Goal: Transaction & Acquisition: Book appointment/travel/reservation

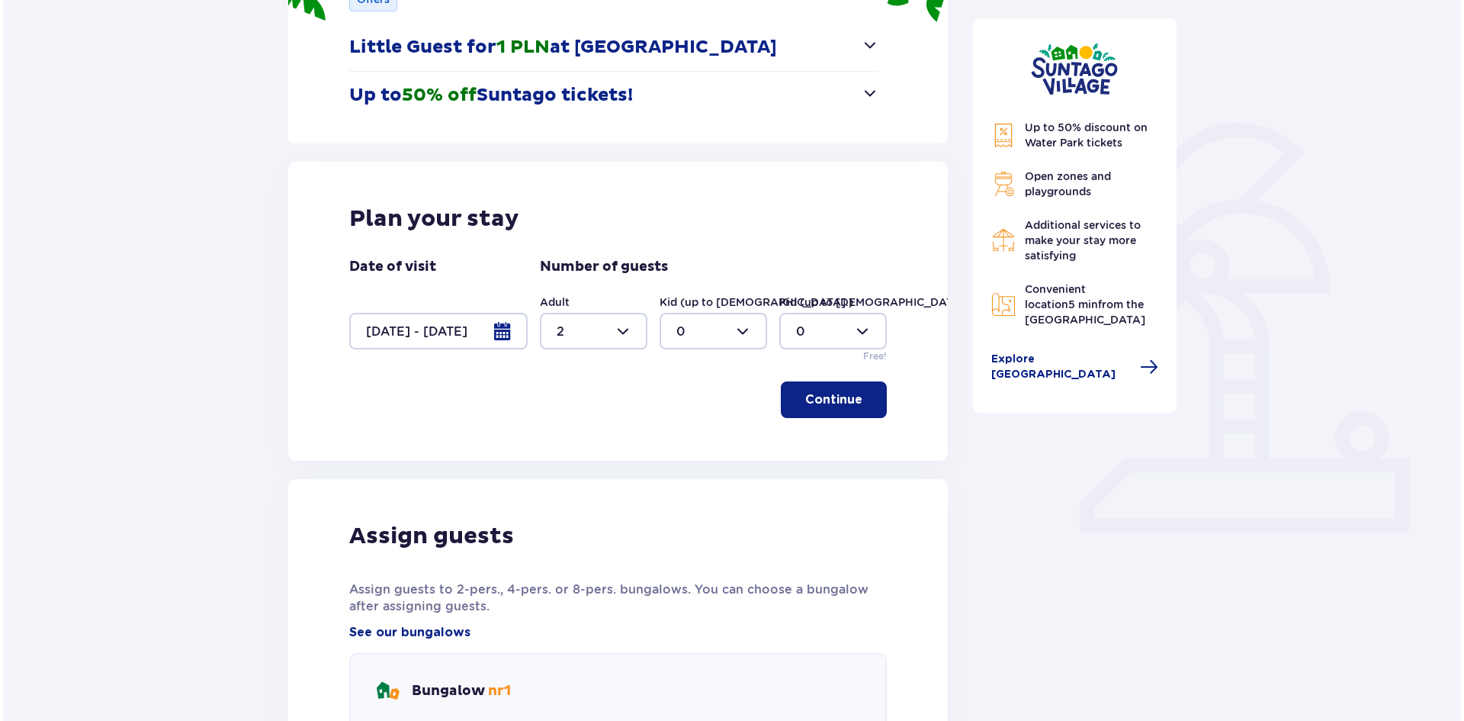
scroll to position [272, 0]
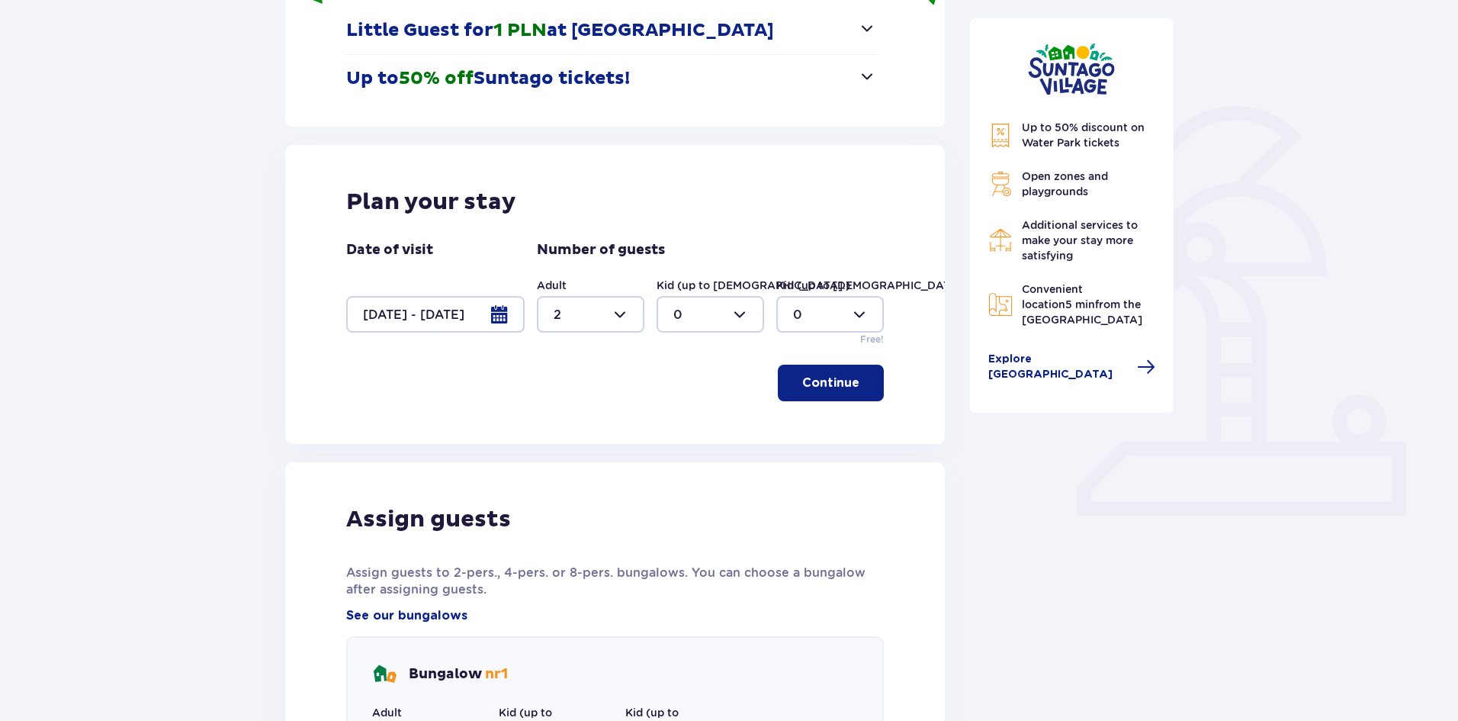
click at [477, 304] on div at bounding box center [435, 314] width 178 height 37
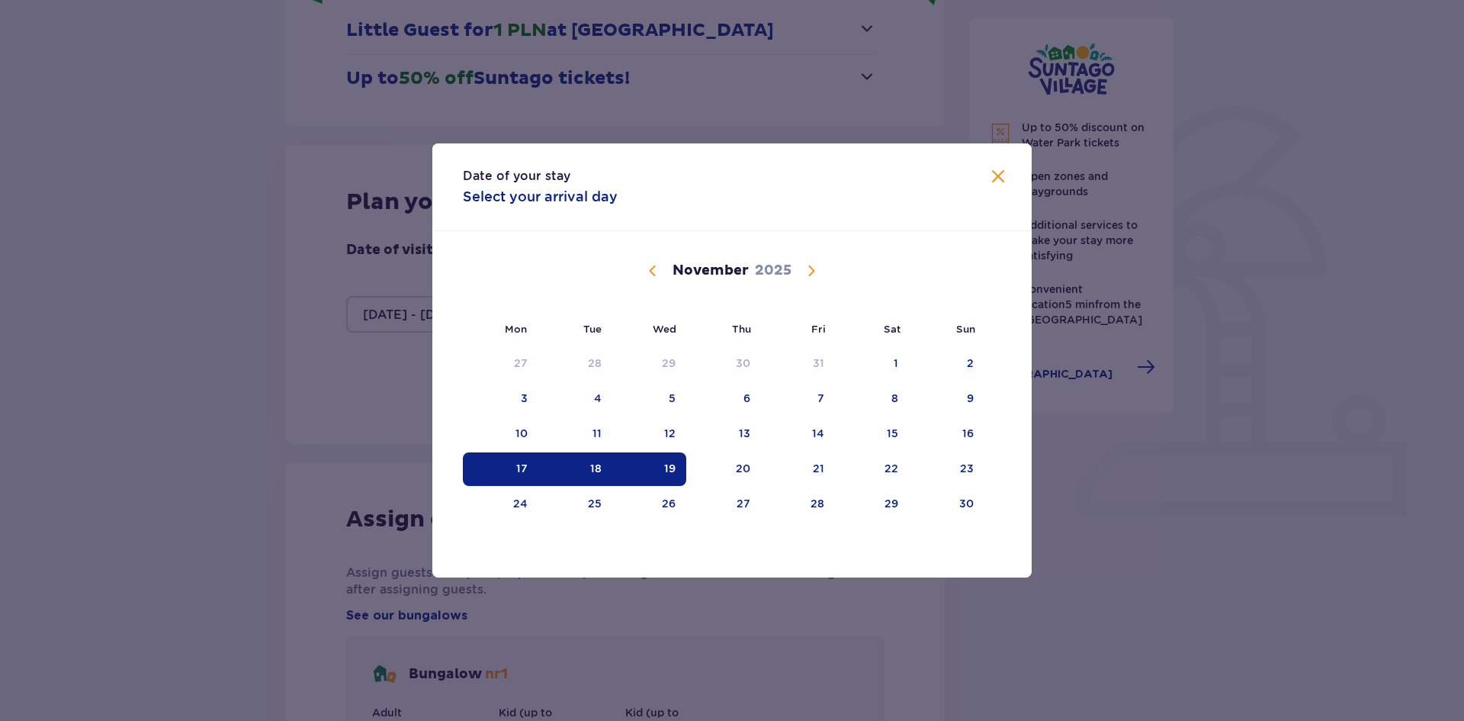
click at [521, 463] on div "17" at bounding box center [521, 468] width 11 height 15
click at [577, 462] on div "18" at bounding box center [575, 469] width 74 height 34
type input "17.11.25 - 18.11.25"
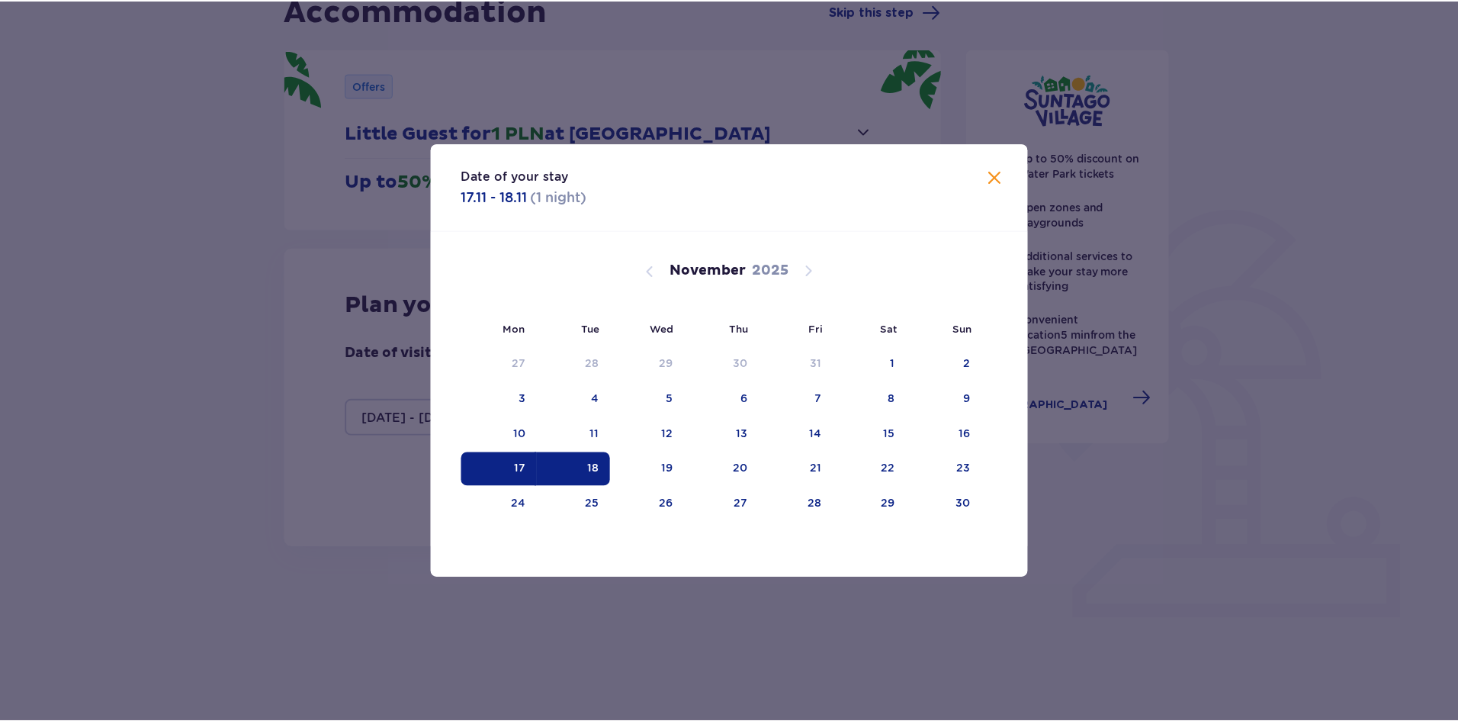
scroll to position [157, 0]
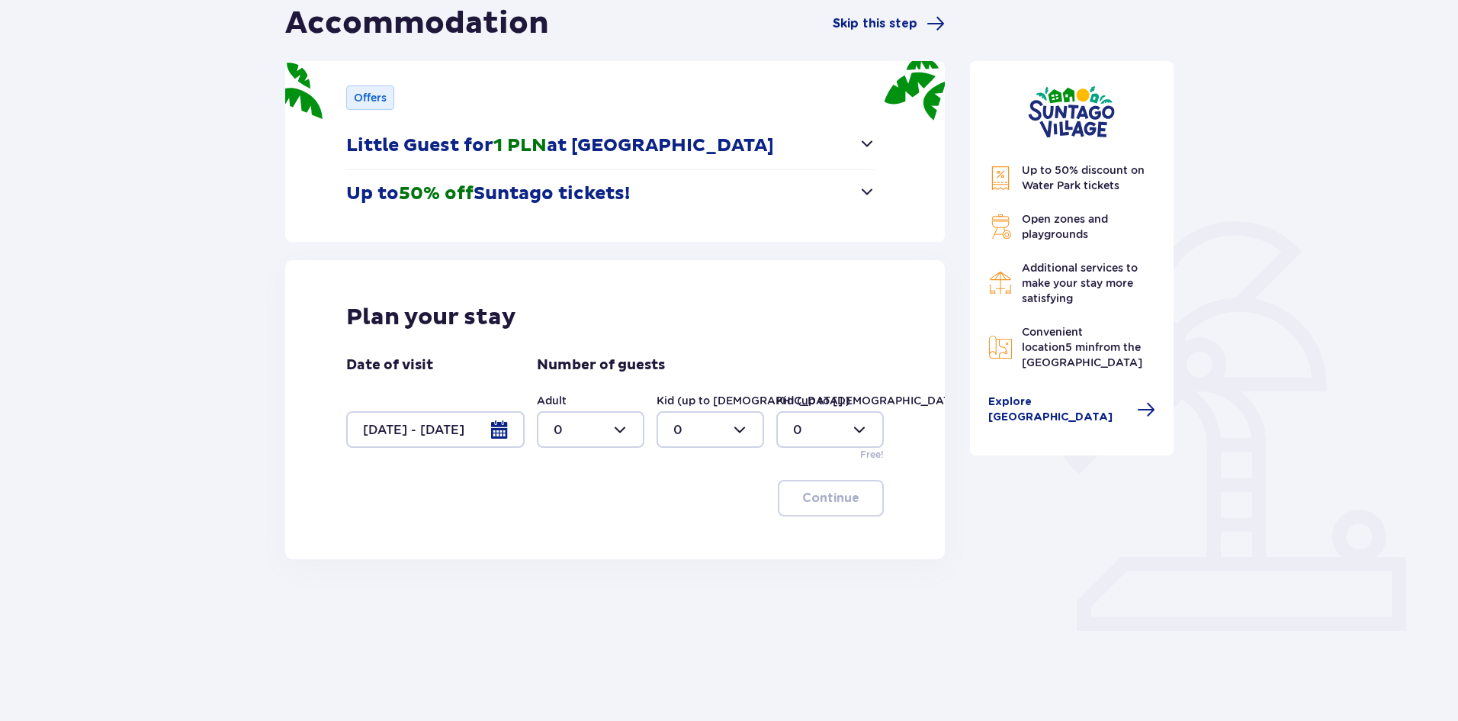
click at [634, 432] on div at bounding box center [591, 429] width 108 height 37
click at [574, 537] on div "2" at bounding box center [591, 540] width 74 height 17
type input "2"
click at [817, 512] on button "Continue" at bounding box center [831, 498] width 106 height 37
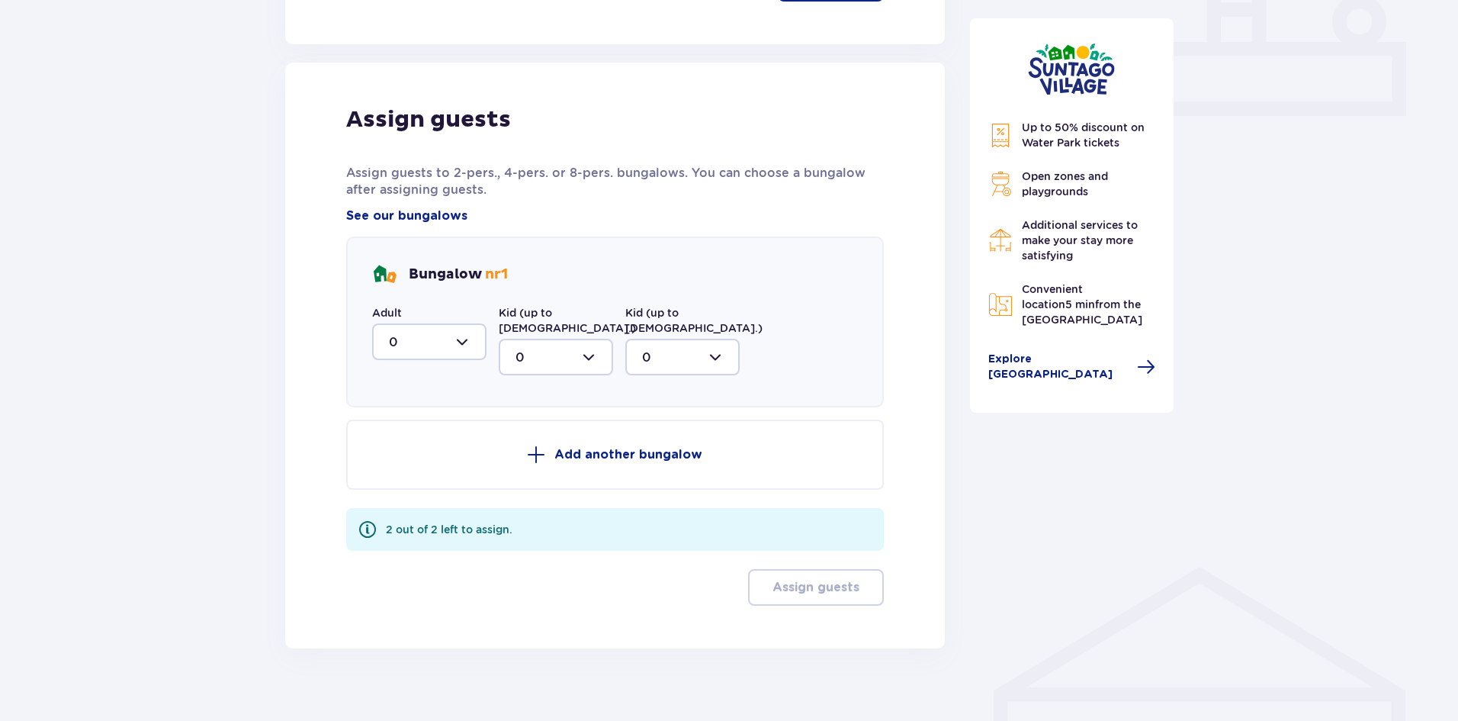
scroll to position [676, 0]
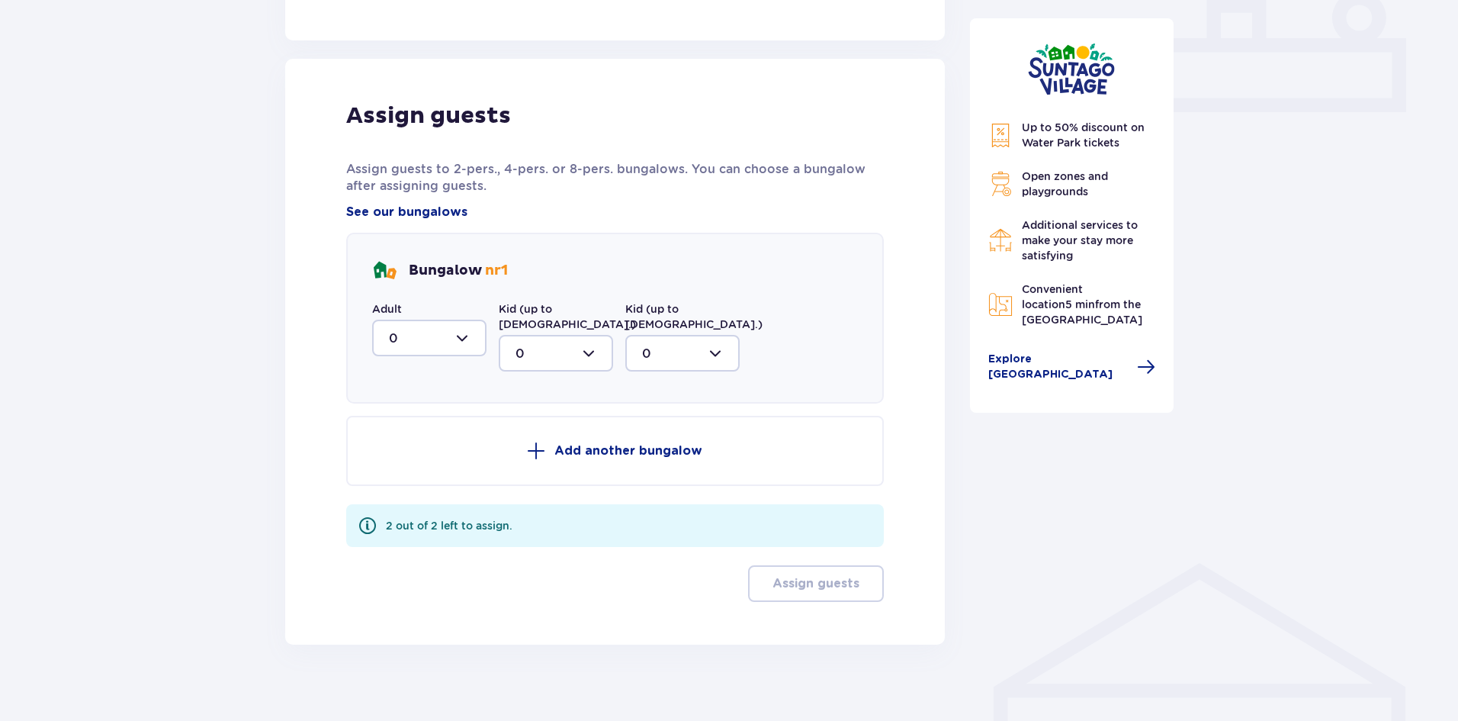
click at [471, 347] on div at bounding box center [429, 338] width 114 height 37
click at [406, 448] on div "2" at bounding box center [429, 448] width 81 height 17
type input "2"
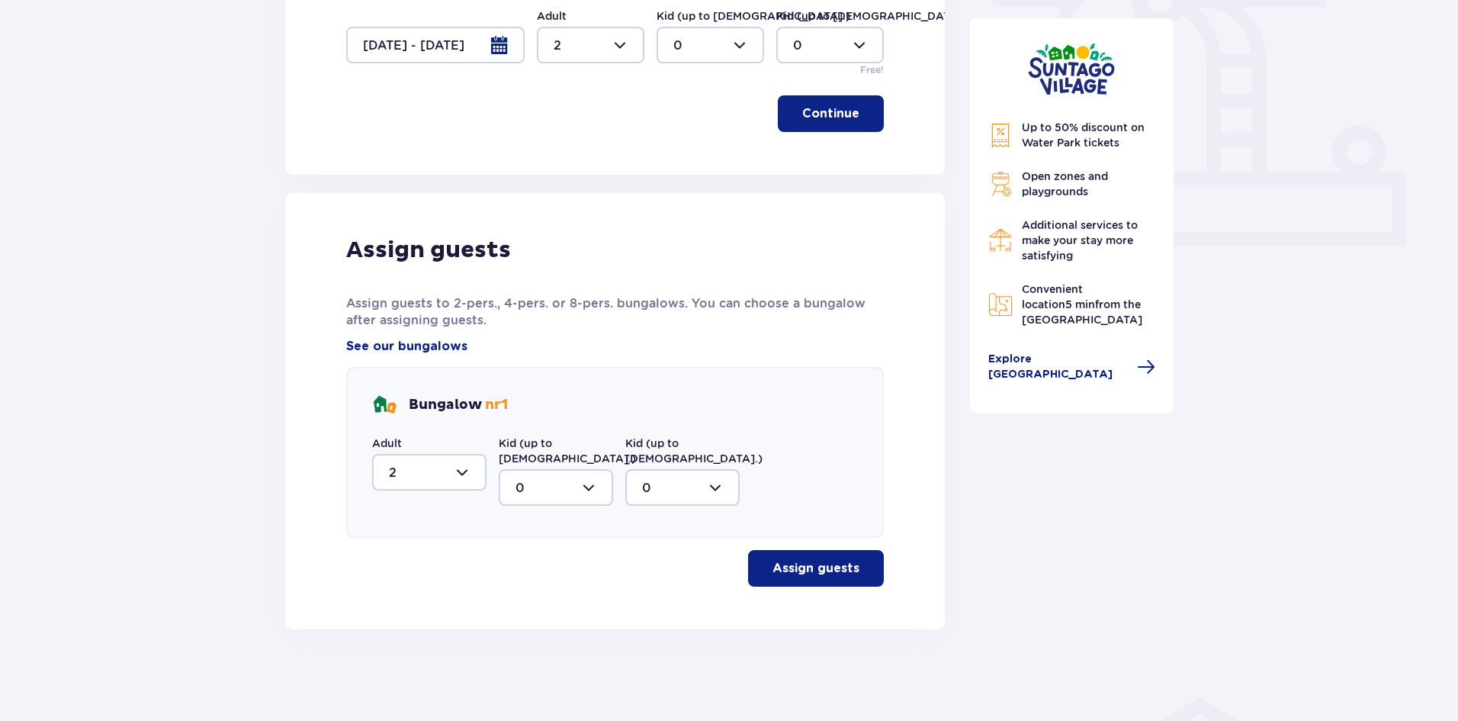
scroll to position [526, 0]
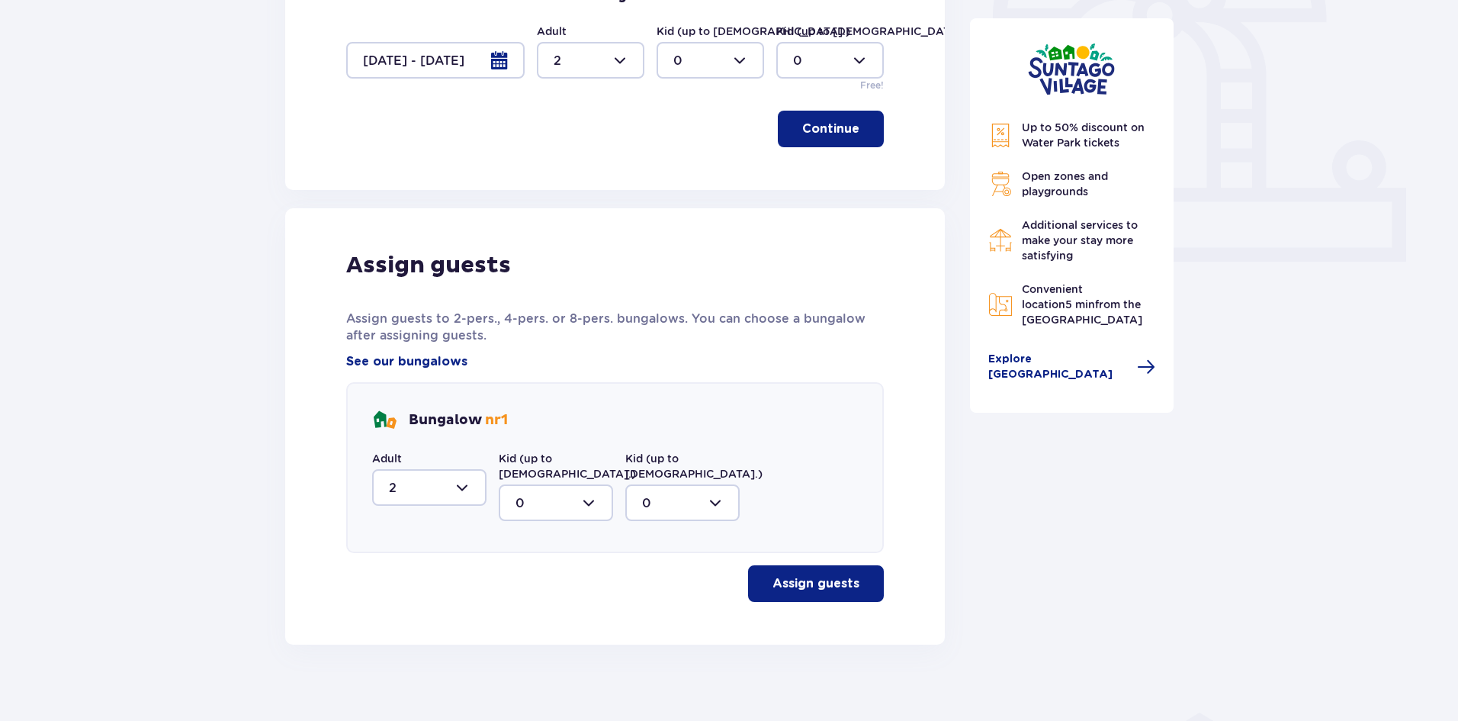
click at [792, 575] on p "Assign guests" at bounding box center [815, 583] width 87 height 17
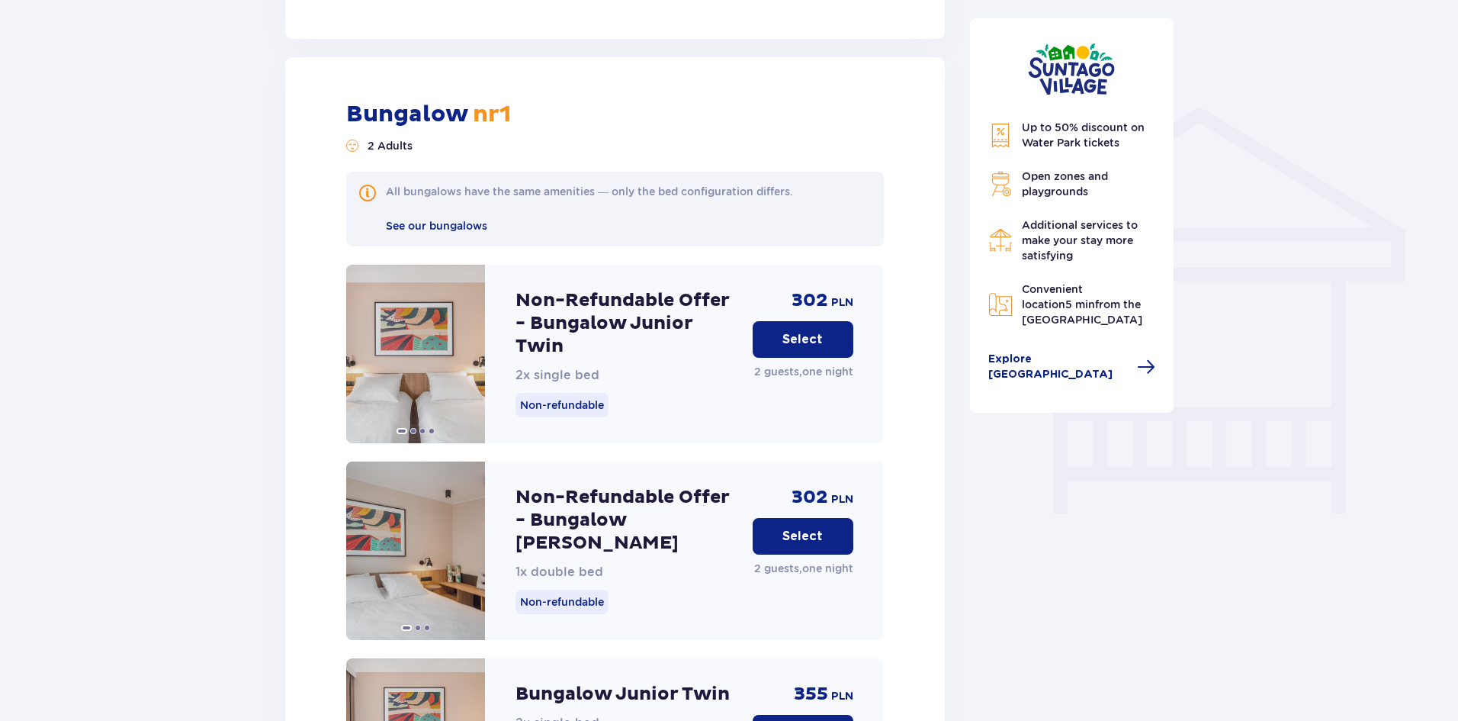
scroll to position [1155, 0]
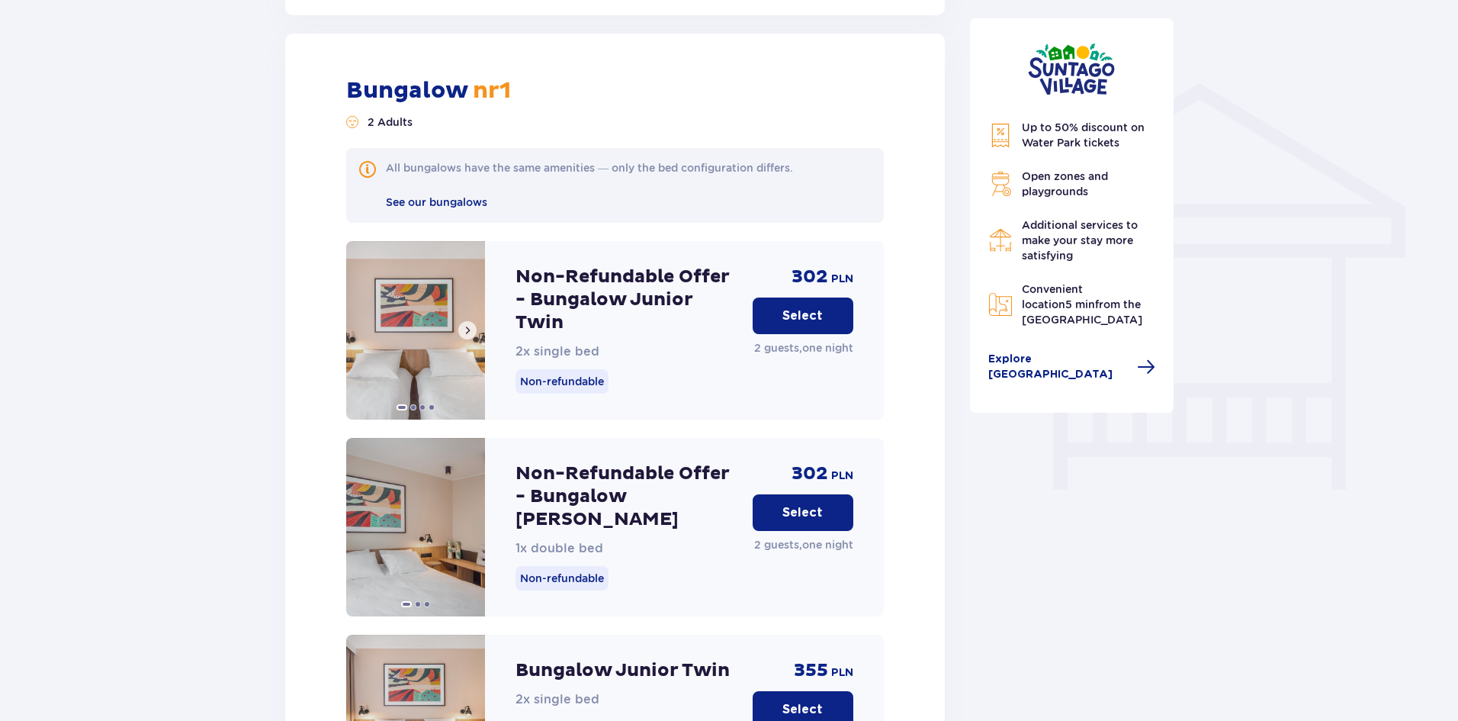
click at [469, 324] on span at bounding box center [467, 330] width 12 height 12
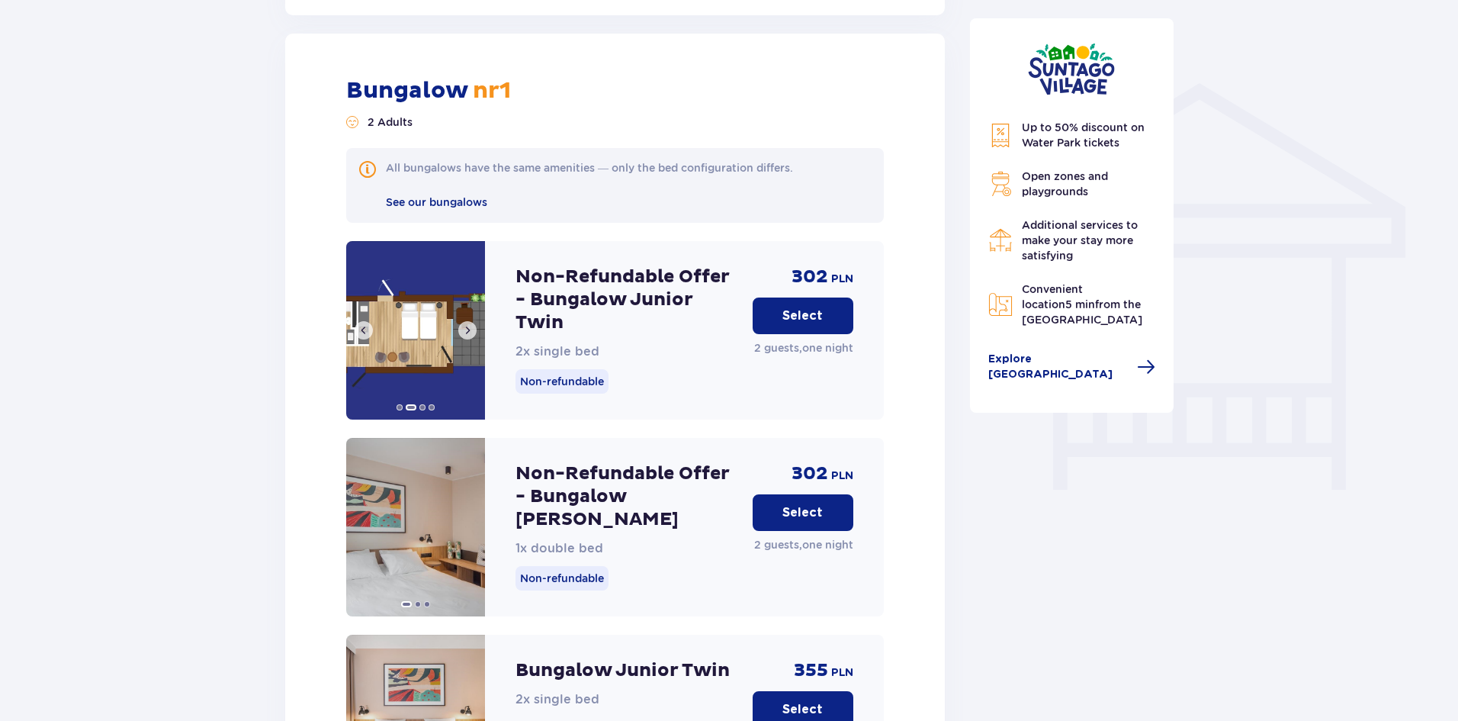
click at [469, 324] on span at bounding box center [467, 330] width 12 height 12
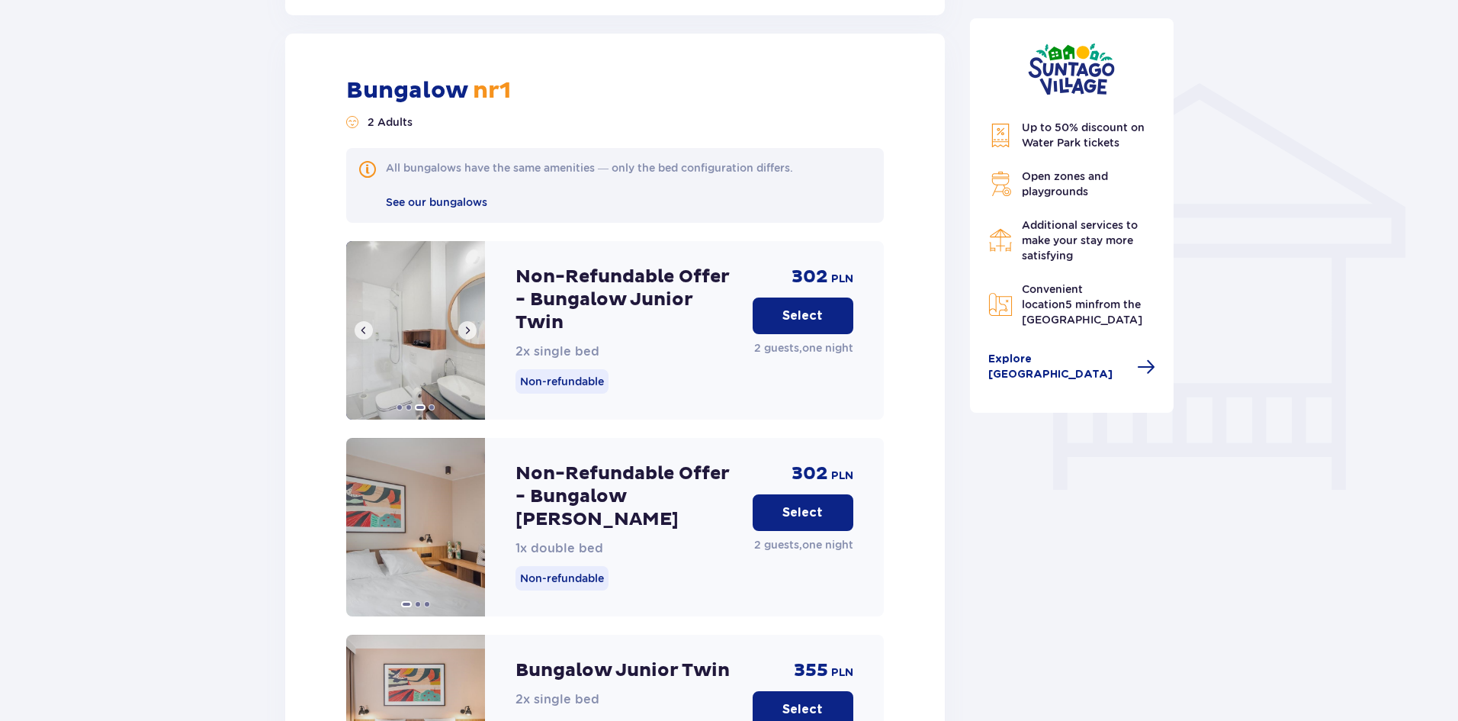
click at [469, 324] on span at bounding box center [467, 330] width 12 height 12
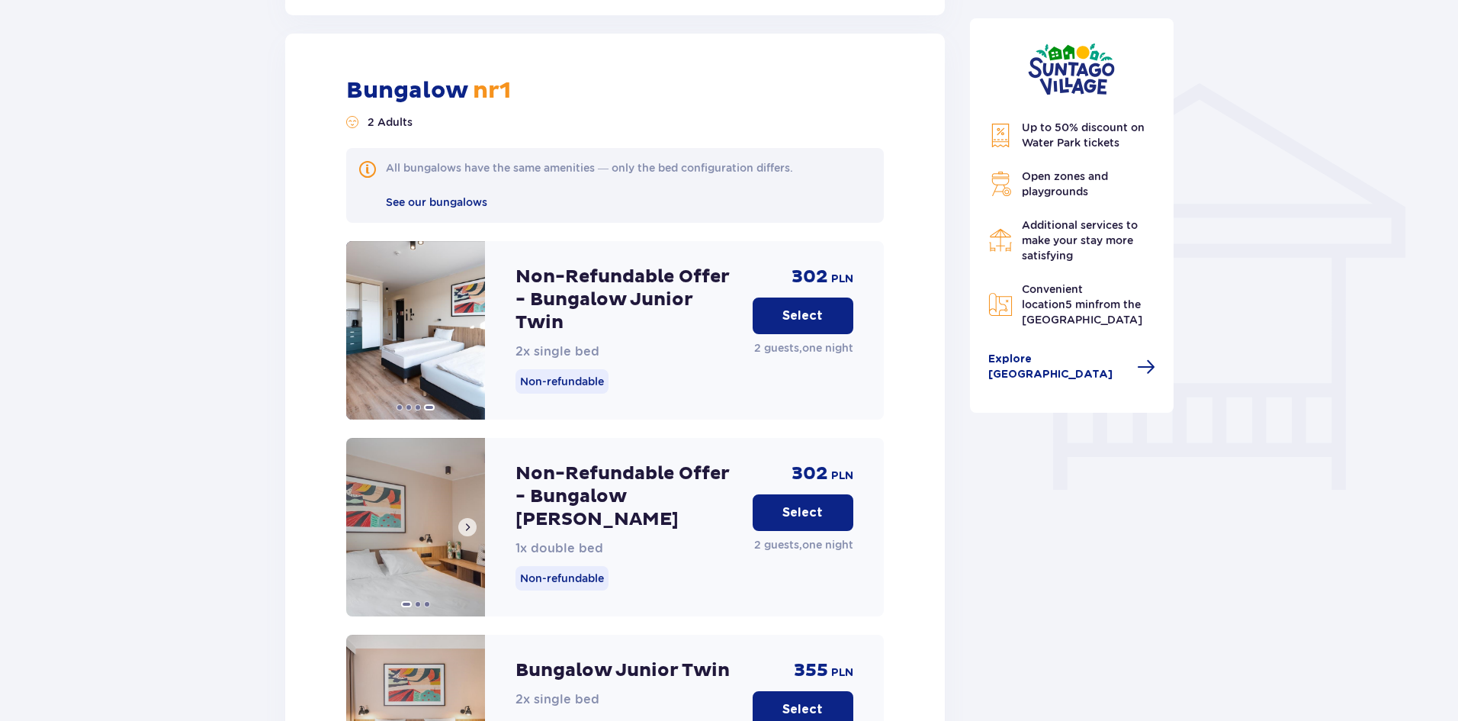
click at [471, 521] on span at bounding box center [467, 527] width 12 height 12
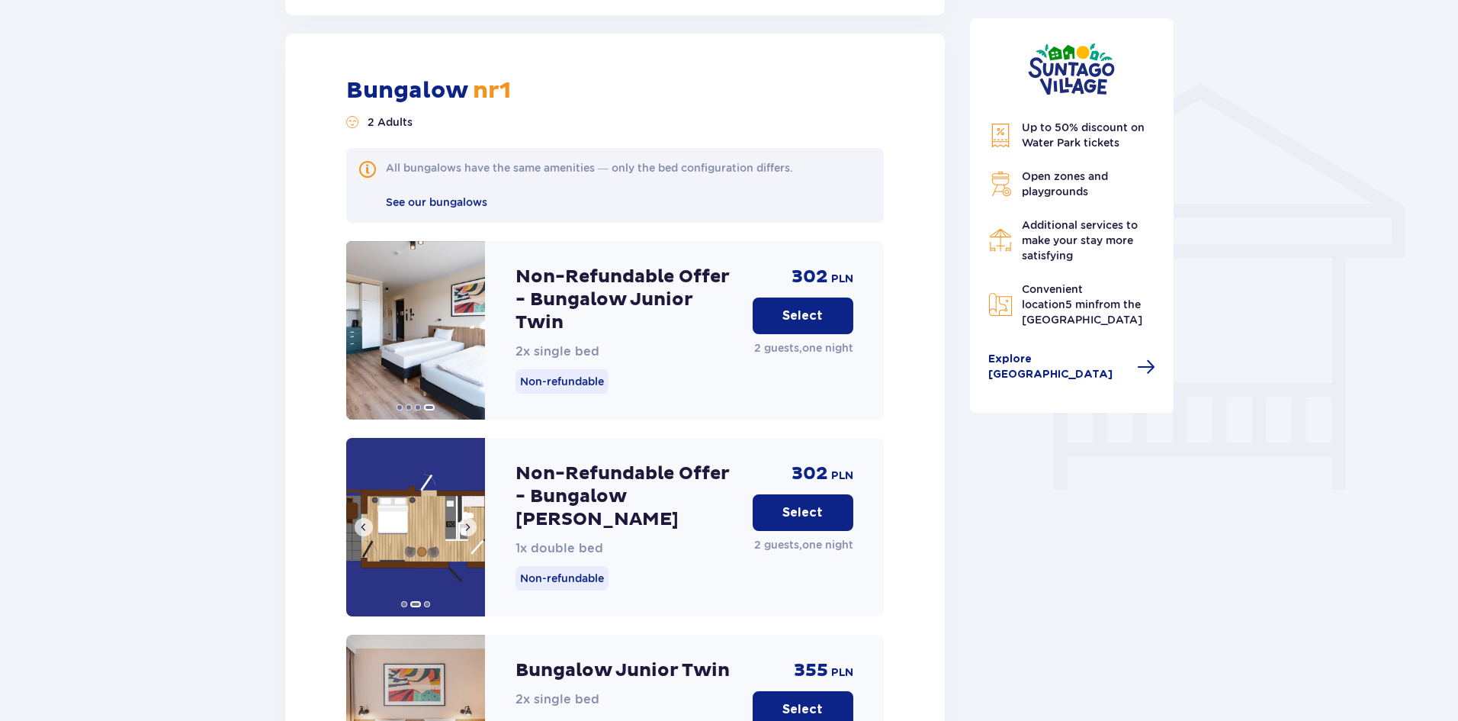
click at [471, 521] on span at bounding box center [467, 527] width 12 height 12
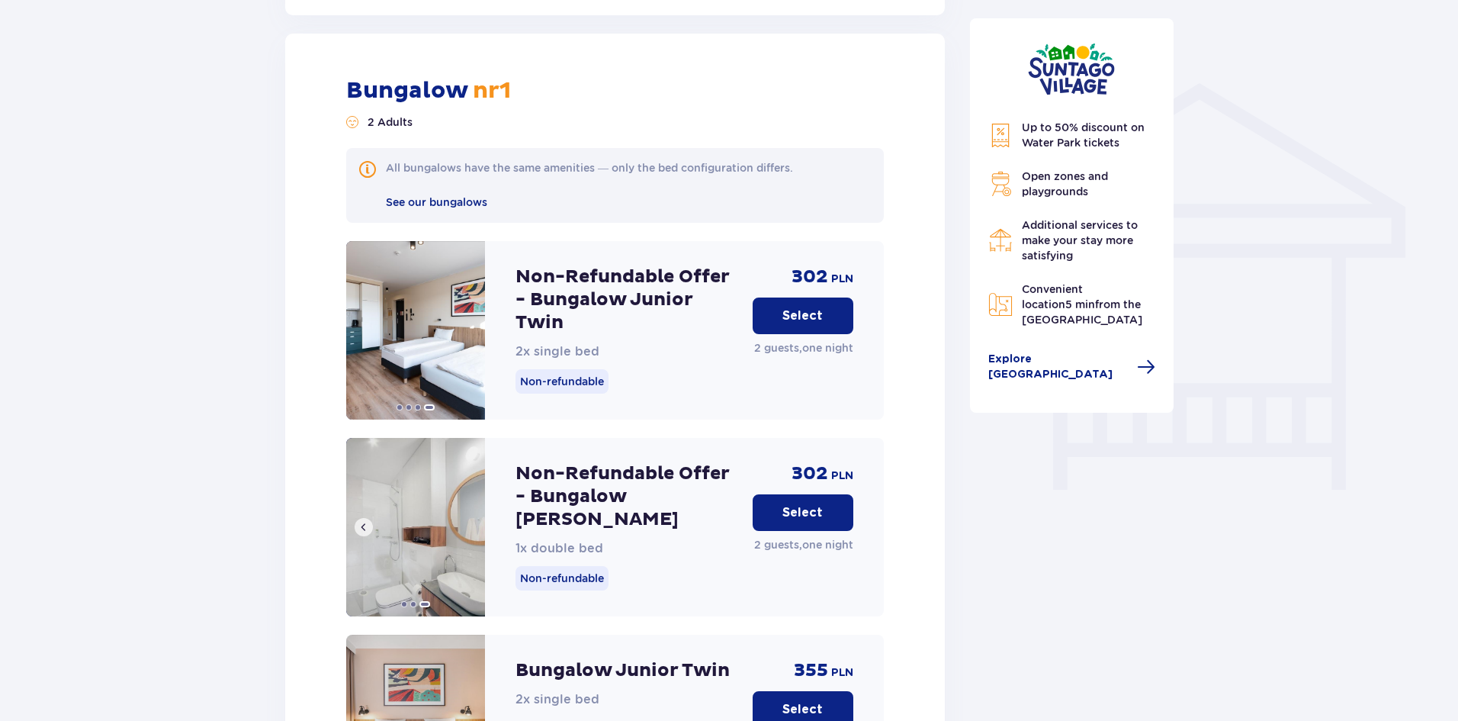
click at [471, 514] on img at bounding box center [415, 527] width 139 height 178
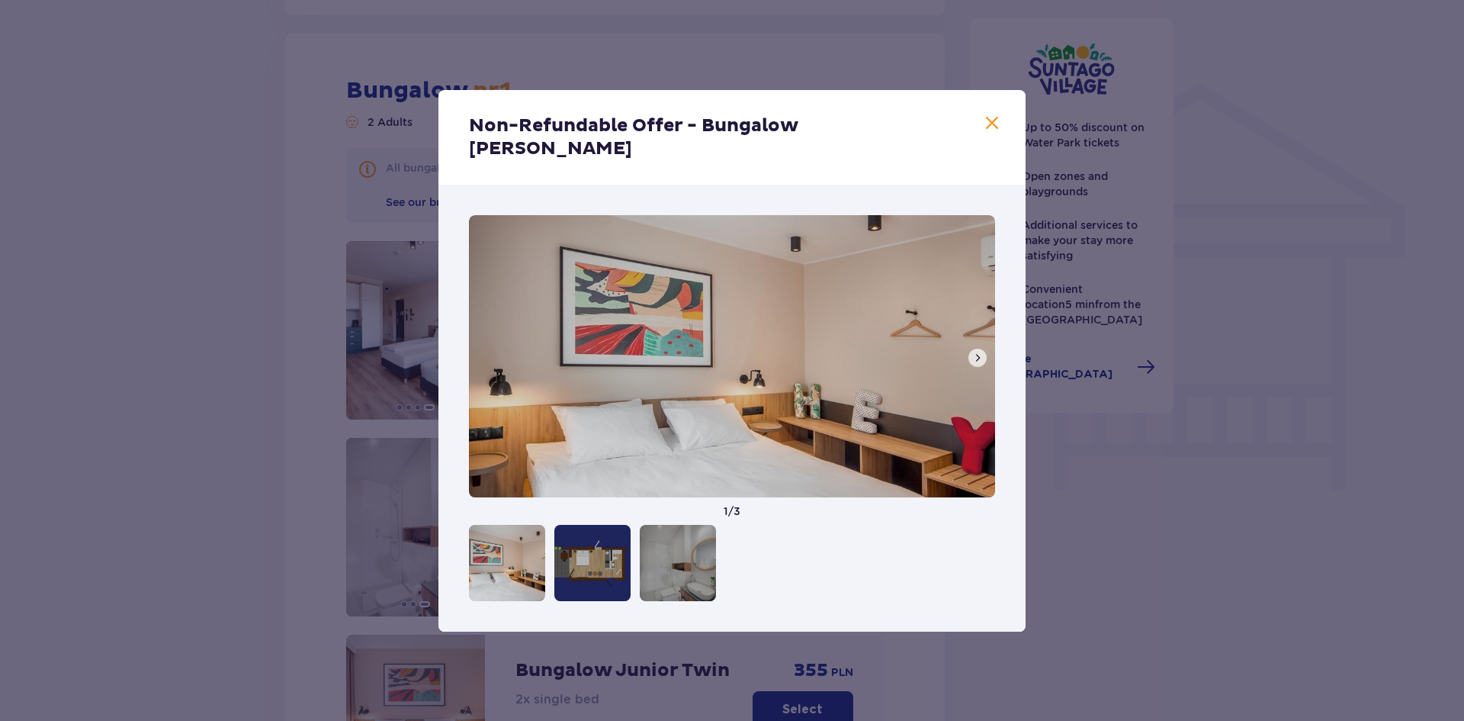
click at [509, 563] on div at bounding box center [507, 563] width 76 height 76
click at [988, 133] on span at bounding box center [992, 123] width 18 height 18
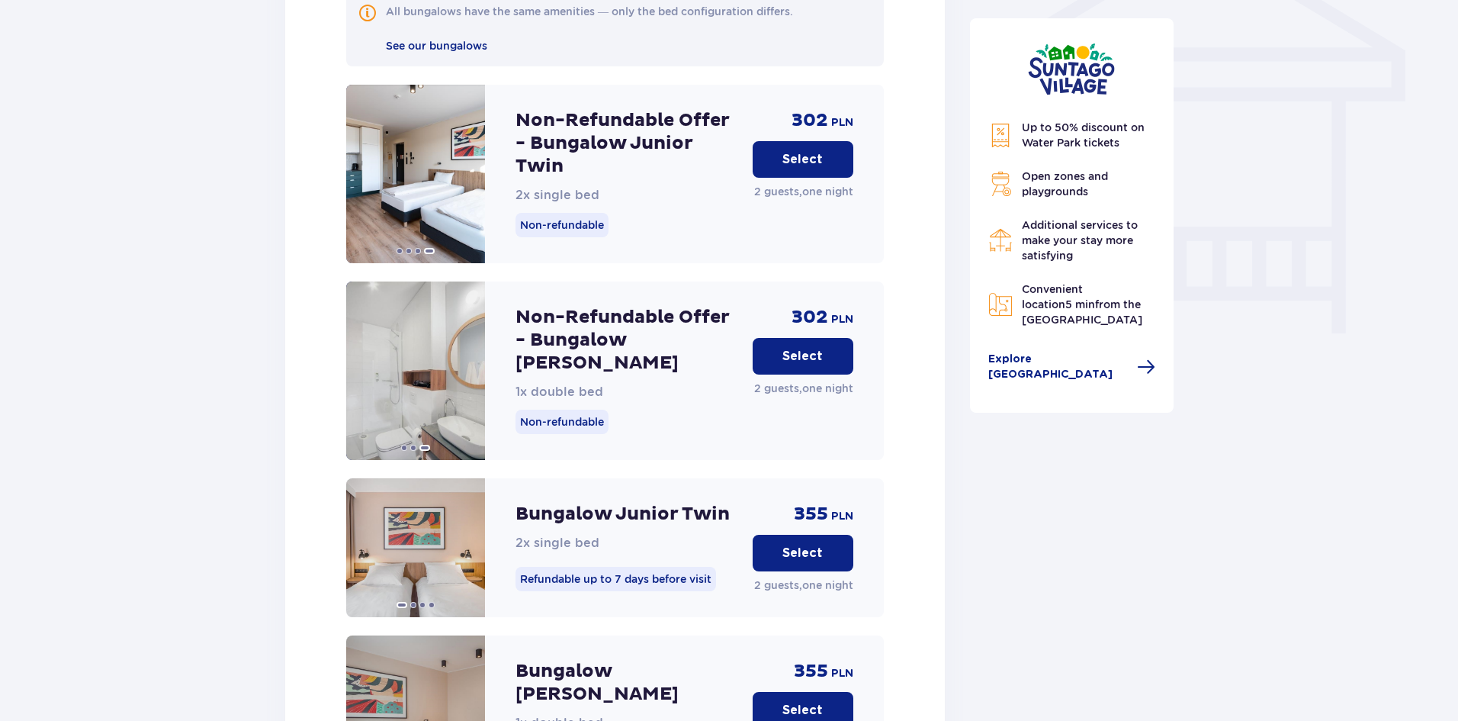
scroll to position [1334, 0]
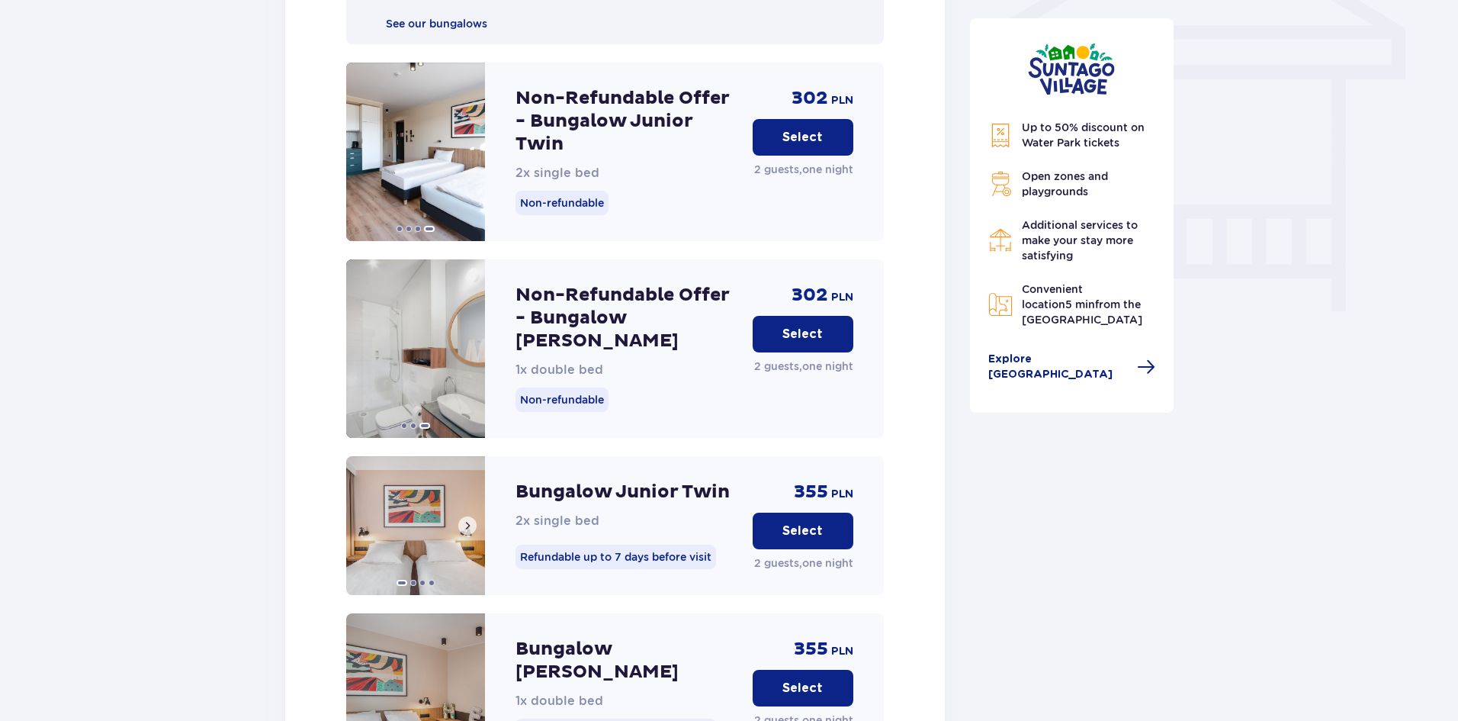
click at [466, 517] on button at bounding box center [467, 525] width 18 height 18
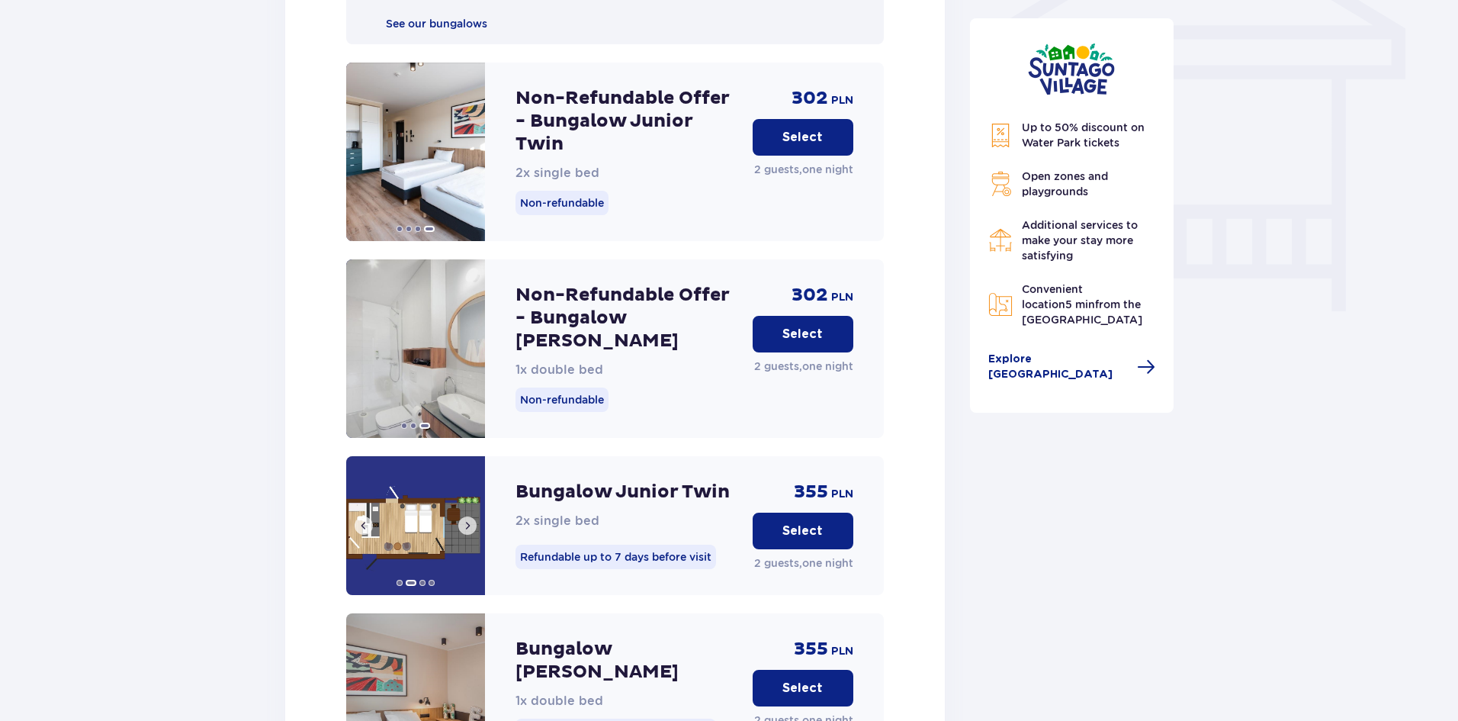
click at [466, 517] on button at bounding box center [467, 525] width 18 height 18
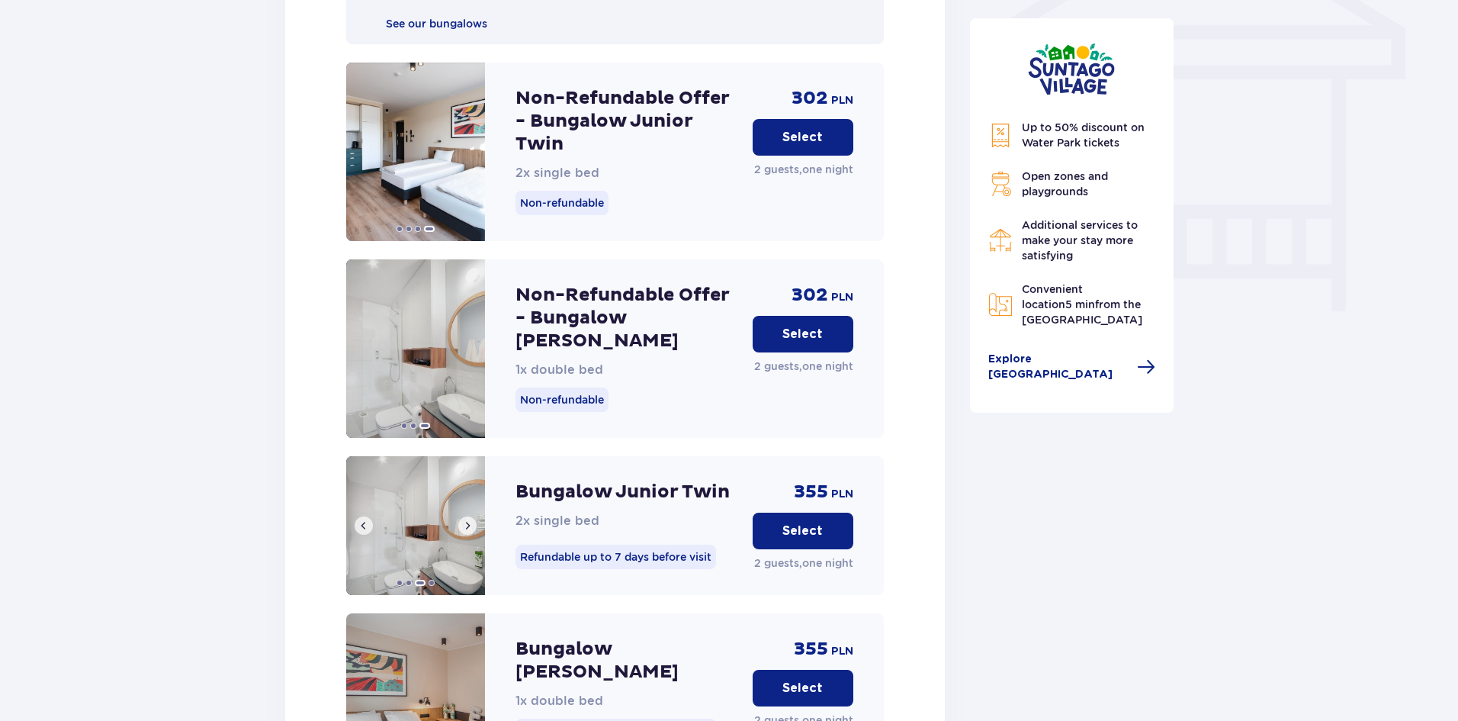
click at [466, 517] on button at bounding box center [467, 525] width 18 height 18
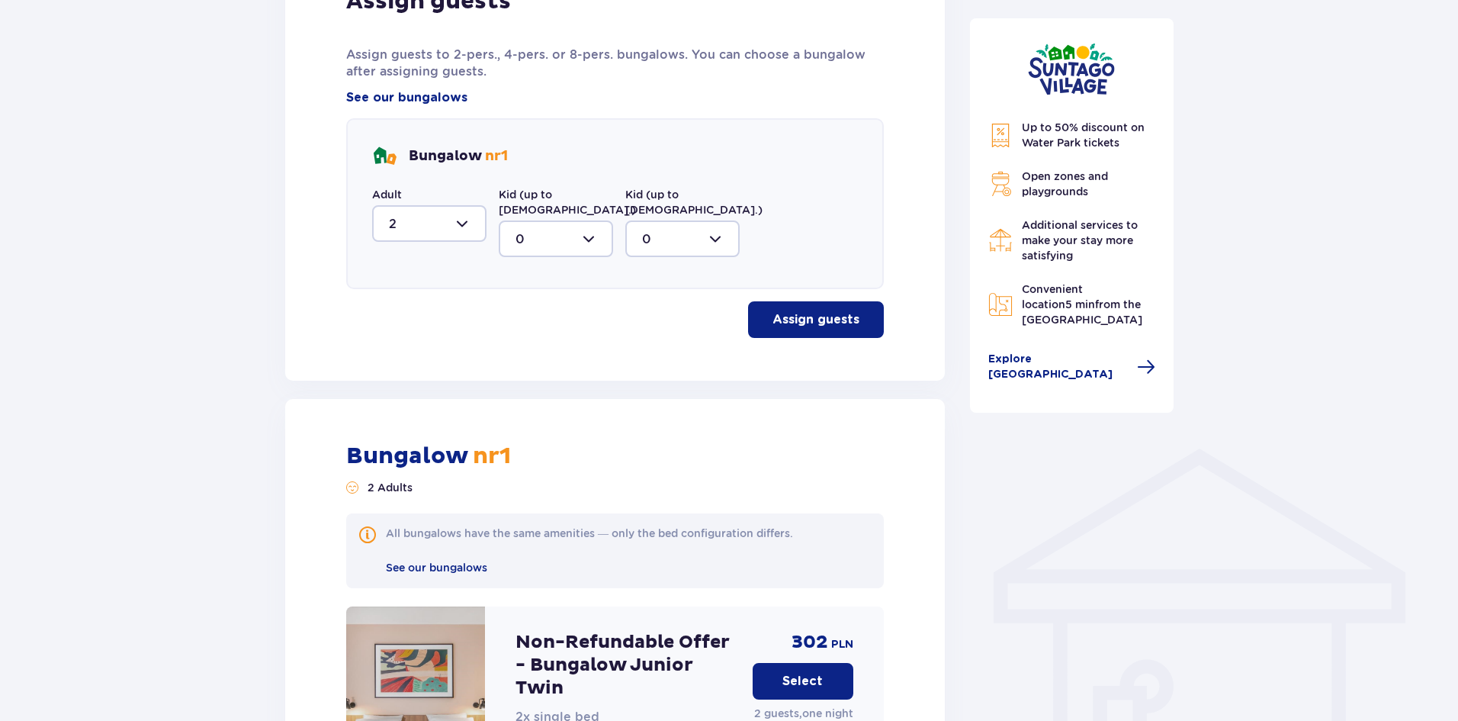
scroll to position [817, 0]
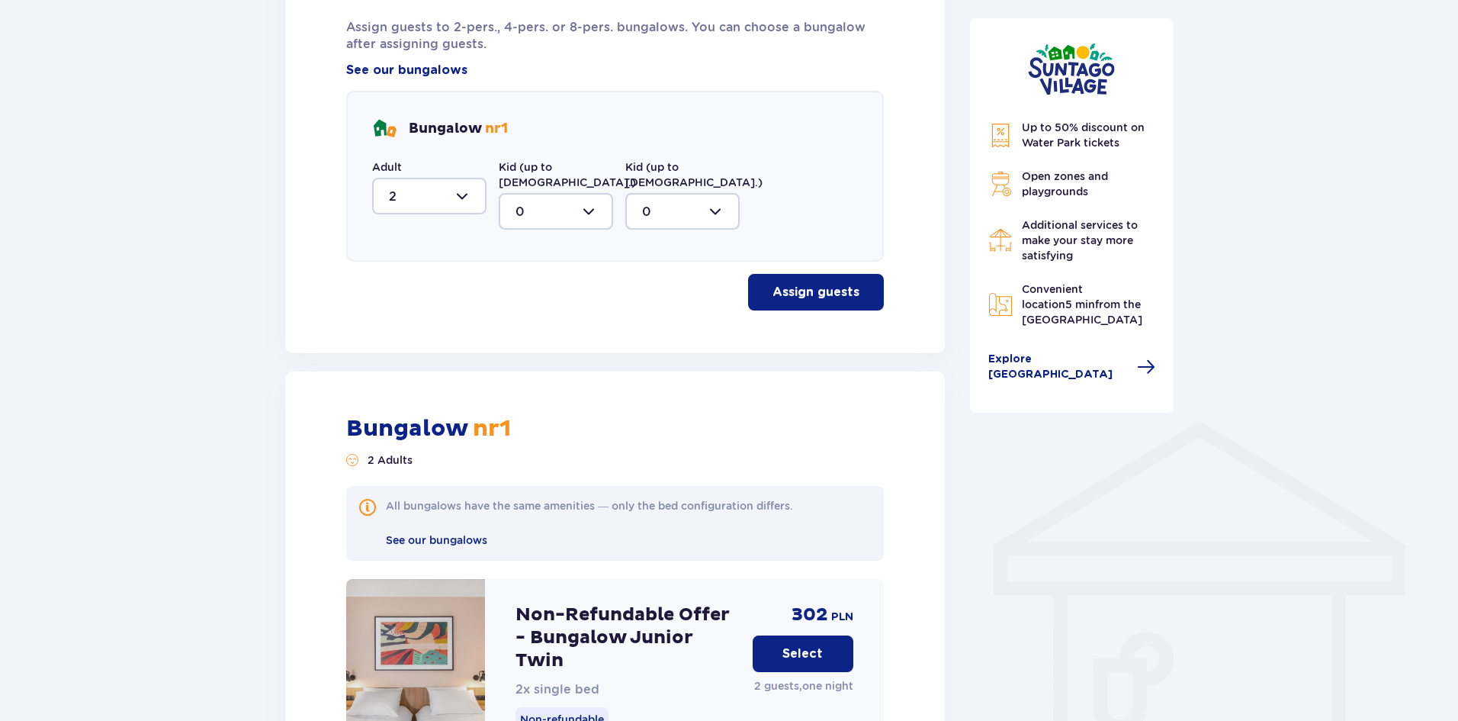
click at [465, 207] on div at bounding box center [429, 196] width 114 height 37
click at [476, 194] on div at bounding box center [429, 196] width 114 height 37
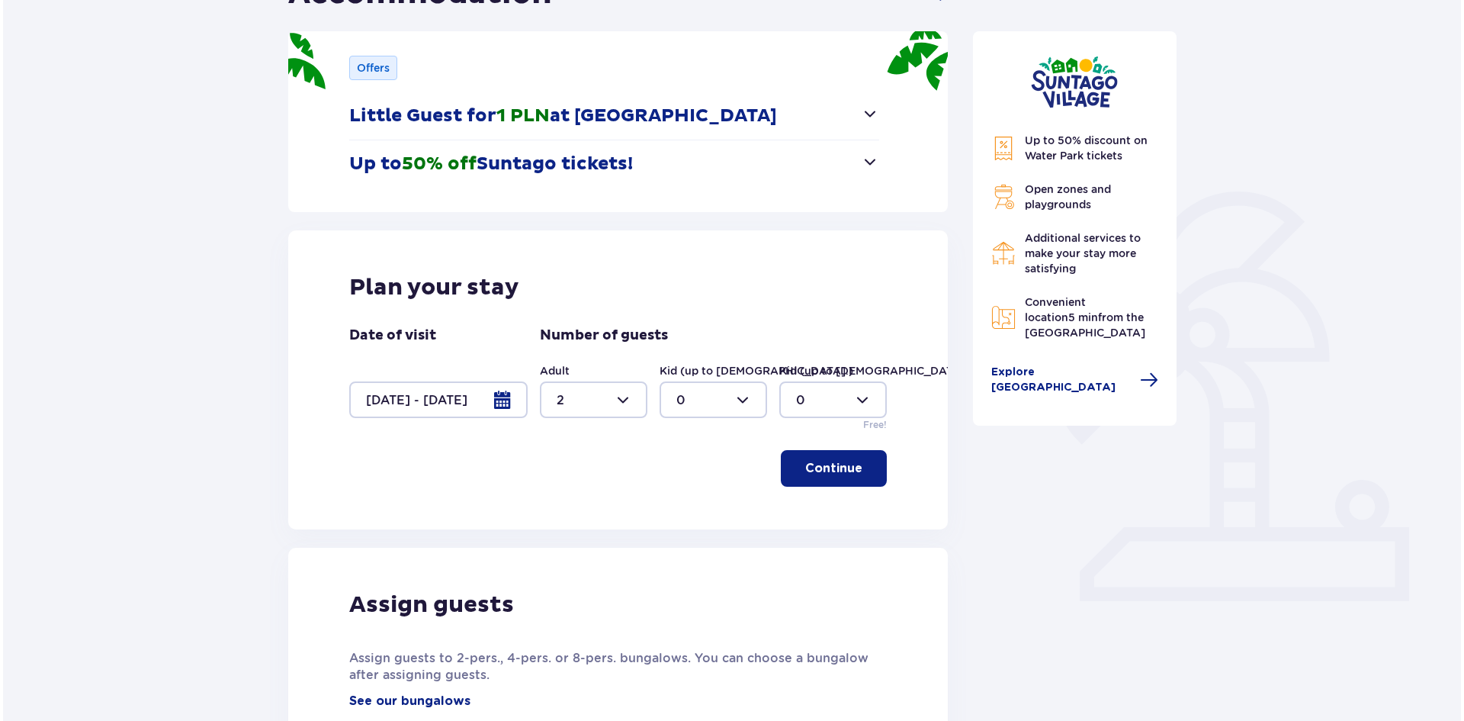
scroll to position [181, 0]
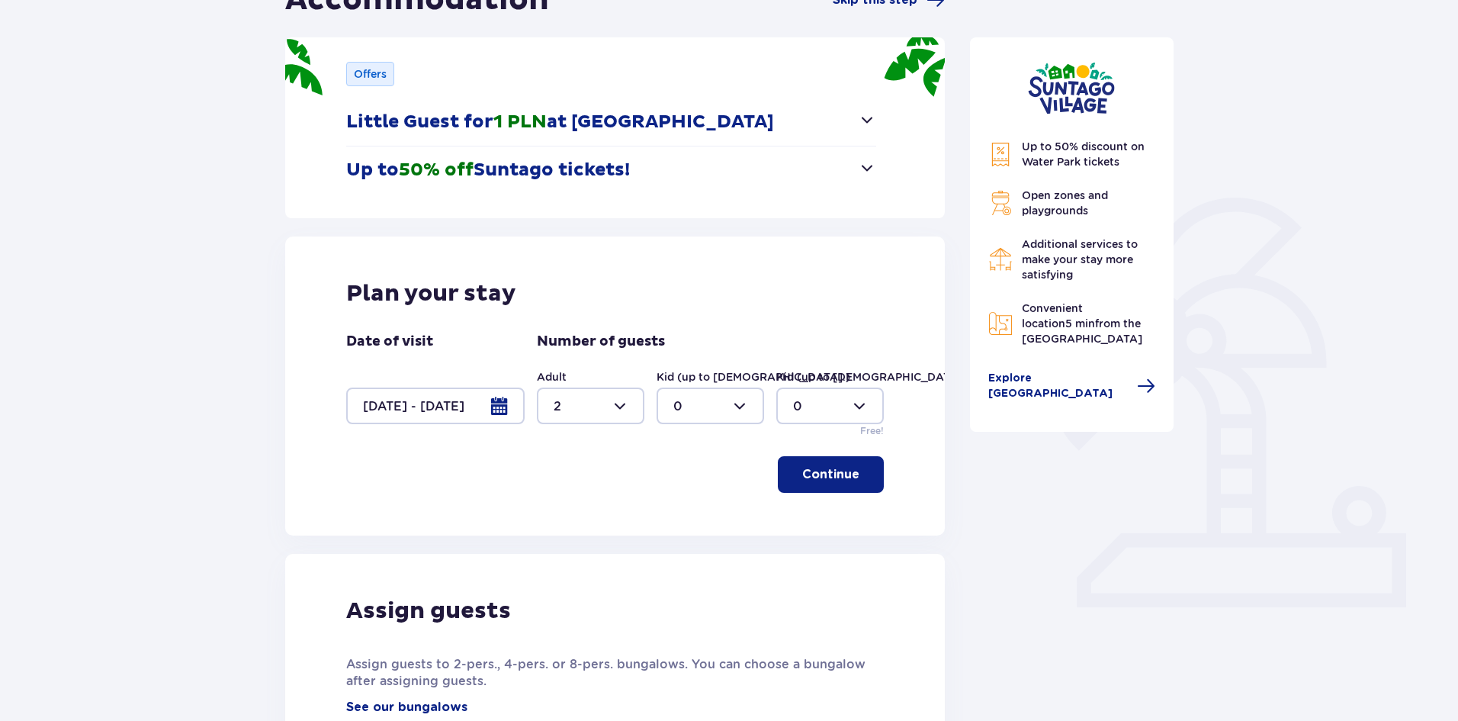
click at [493, 414] on div at bounding box center [435, 405] width 178 height 37
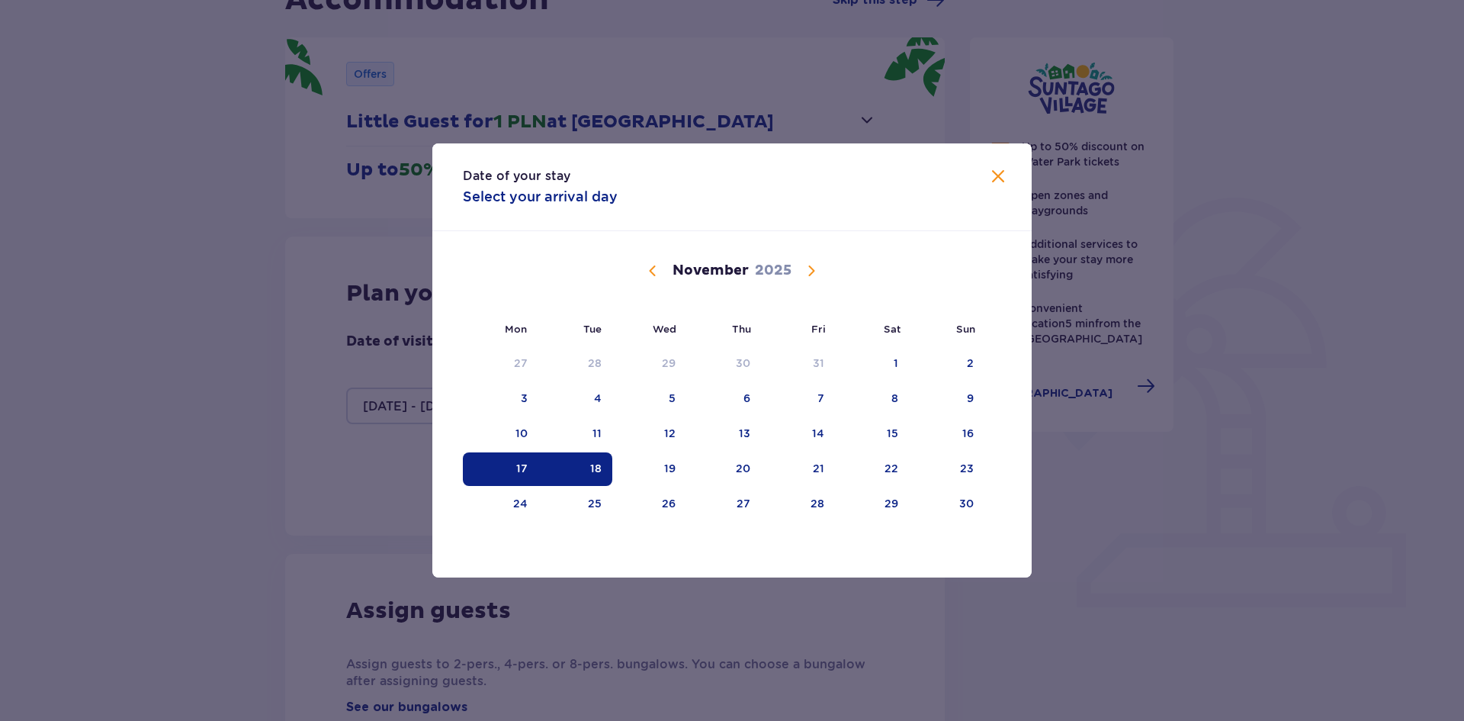
click at [503, 471] on div "17" at bounding box center [500, 469] width 75 height 34
click at [665, 472] on div "19" at bounding box center [669, 468] width 11 height 15
type input "[DATE] - [DATE]"
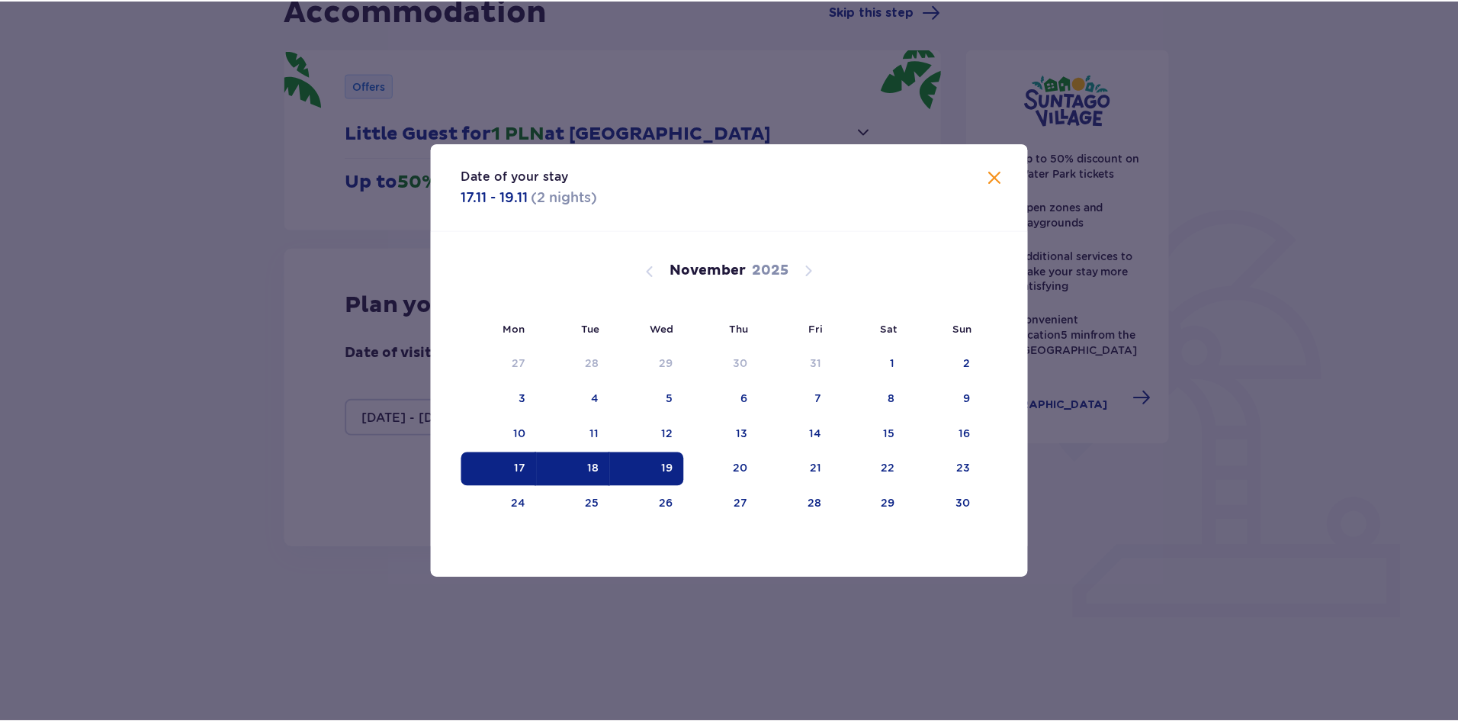
scroll to position [157, 0]
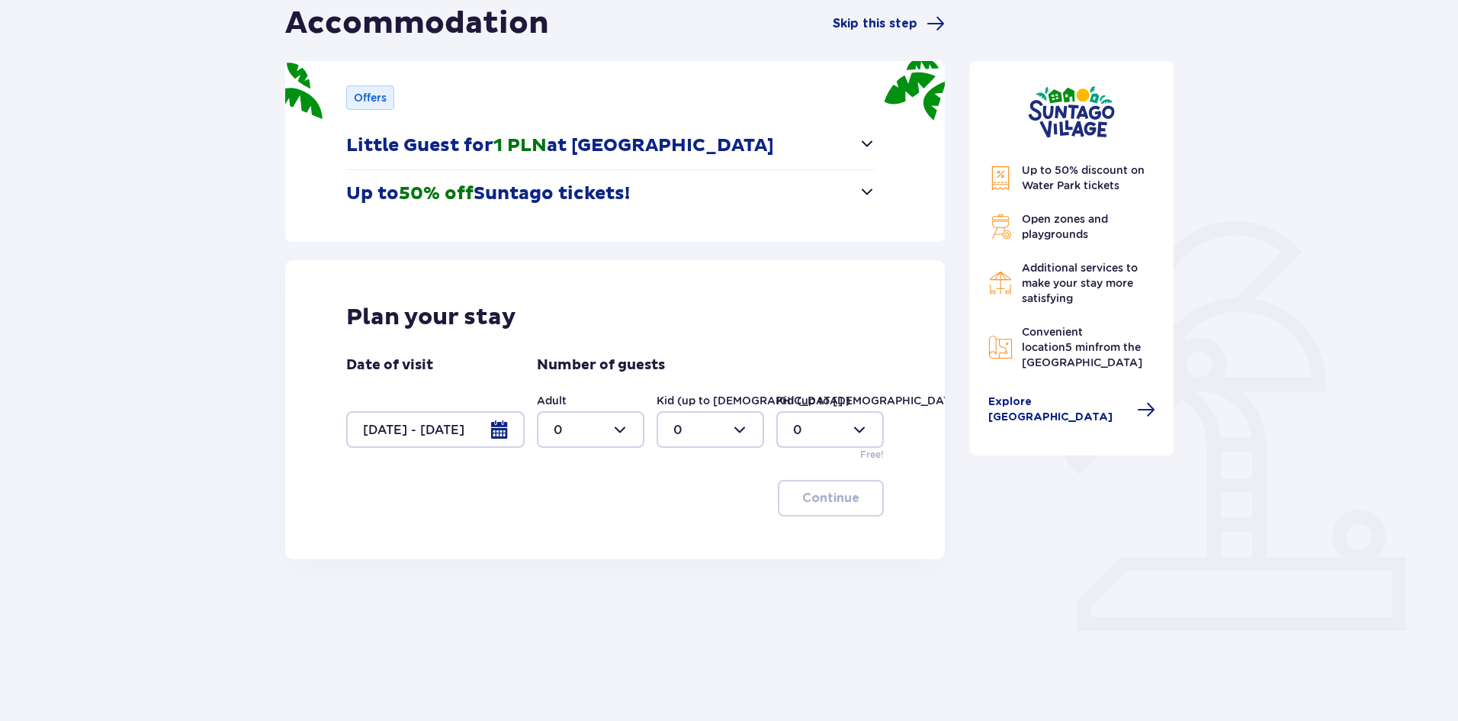
click at [620, 427] on div at bounding box center [591, 429] width 108 height 37
click at [563, 542] on div "2" at bounding box center [591, 540] width 74 height 17
type input "2"
click at [824, 493] on p "Continue" at bounding box center [830, 498] width 57 height 17
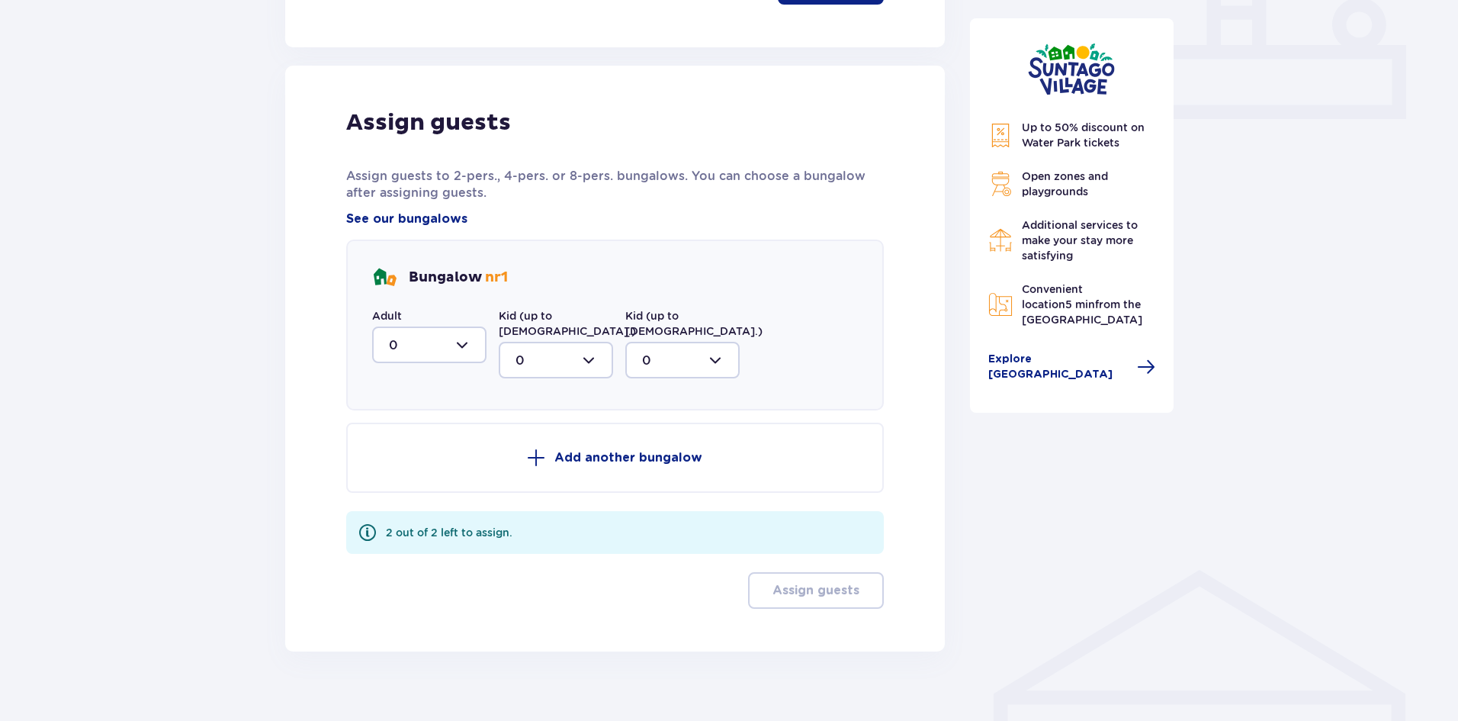
scroll to position [676, 0]
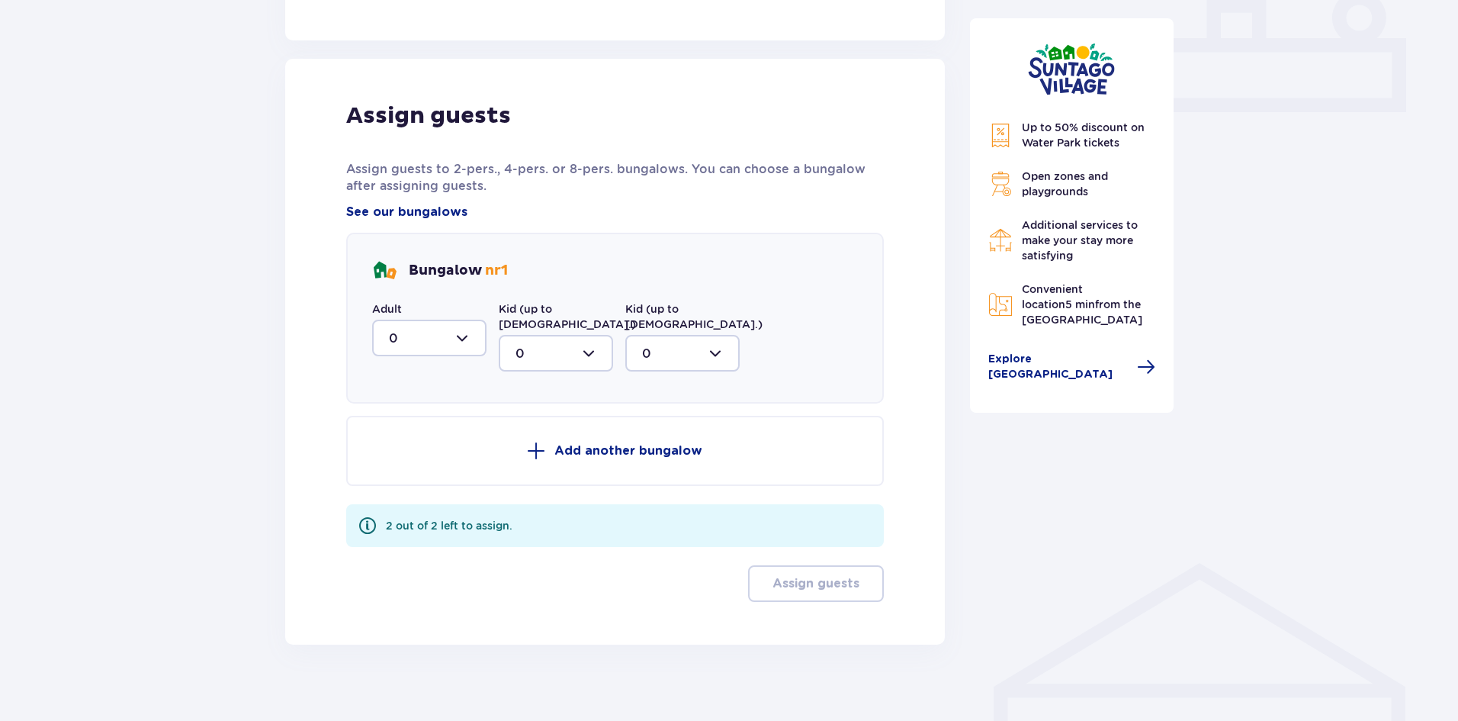
click at [449, 352] on div at bounding box center [429, 338] width 114 height 37
click at [404, 442] on div "2" at bounding box center [429, 448] width 81 height 17
type input "2"
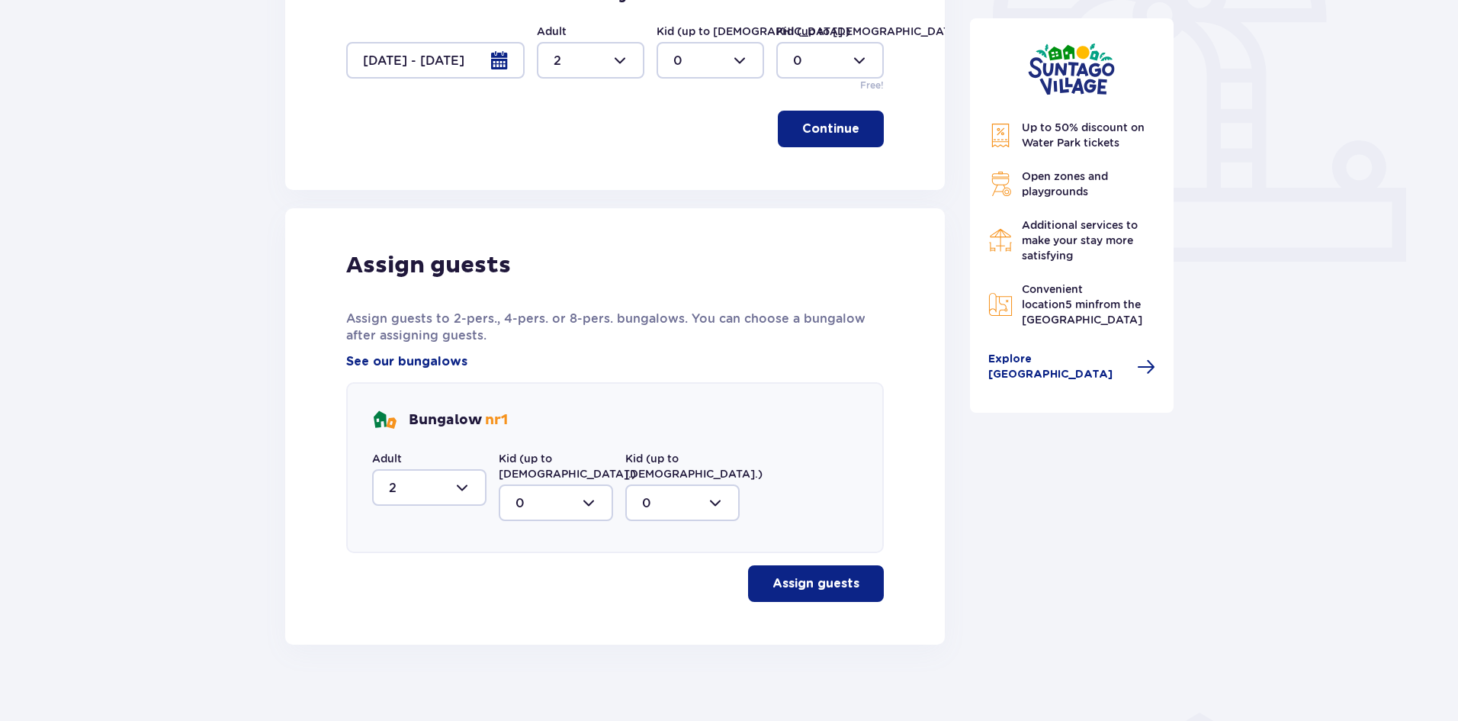
click at [802, 576] on p "Assign guests" at bounding box center [815, 583] width 87 height 17
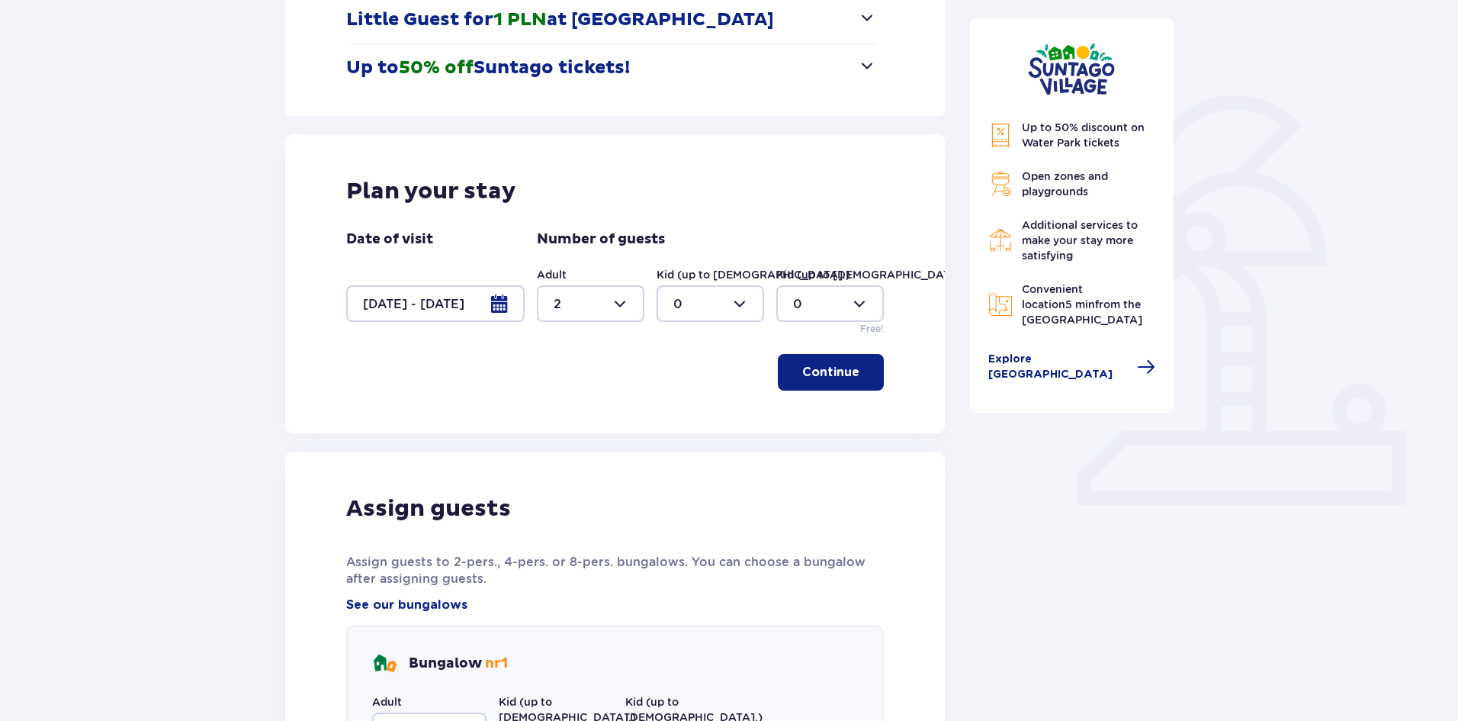
scroll to position [0, 0]
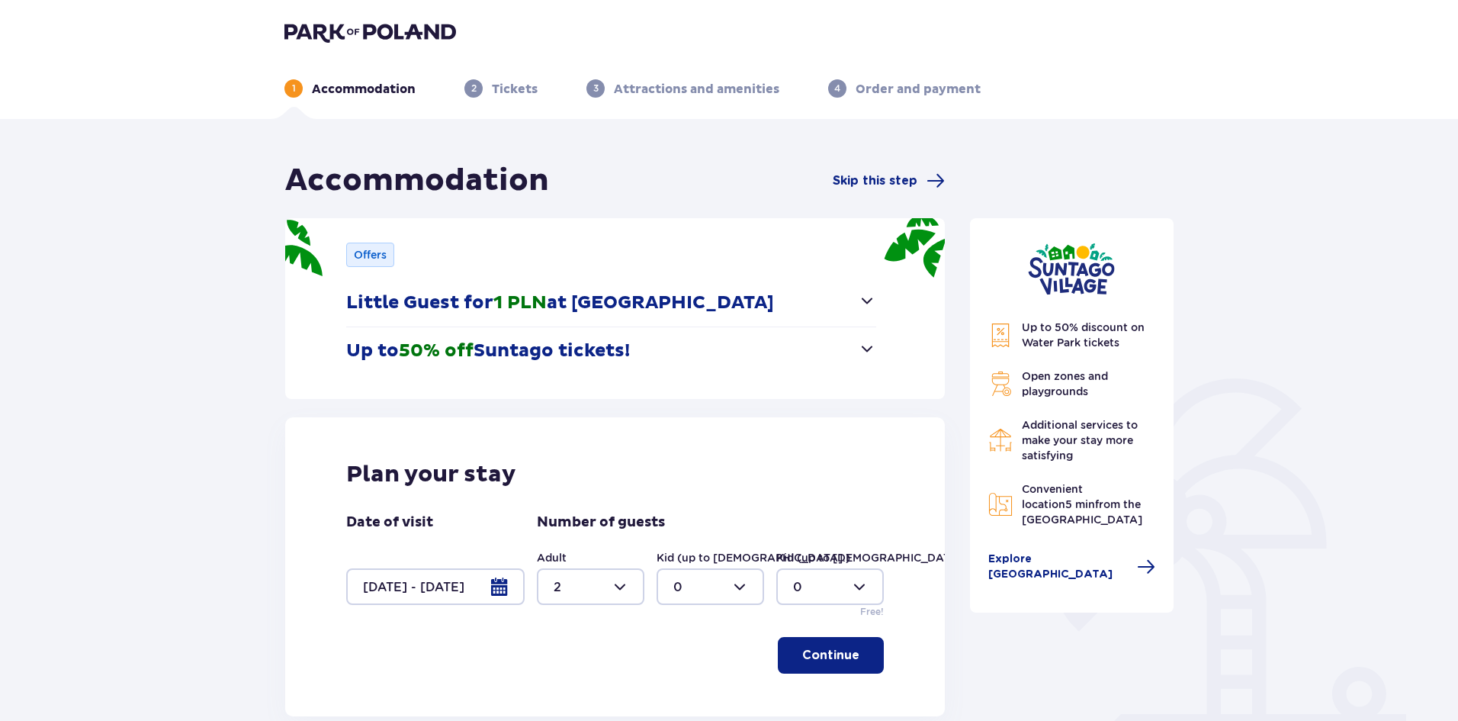
click at [371, 32] on img at bounding box center [370, 31] width 172 height 21
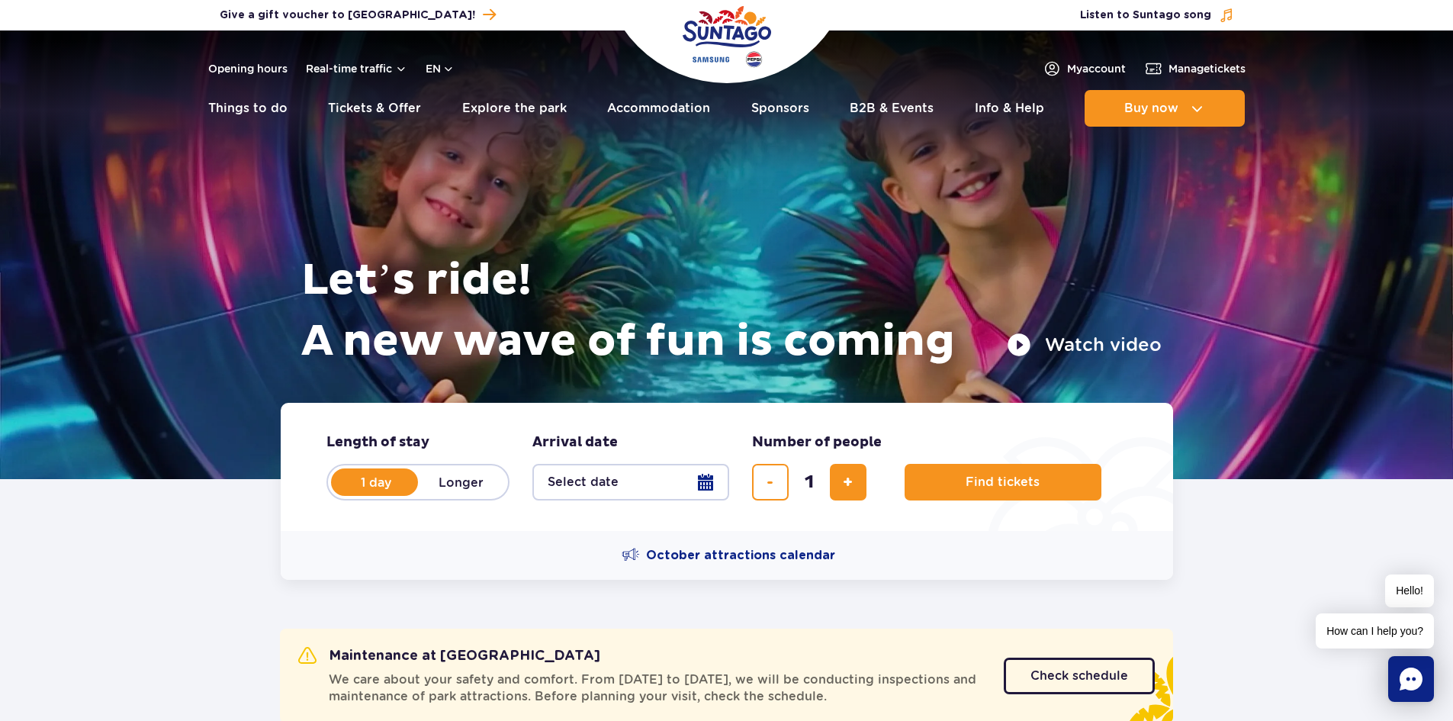
click at [477, 480] on label "Longer" at bounding box center [461, 482] width 87 height 32
click at [435, 495] on input "Longer" at bounding box center [426, 496] width 17 height 3
radio input "false"
radio input "true"
radio input "false"
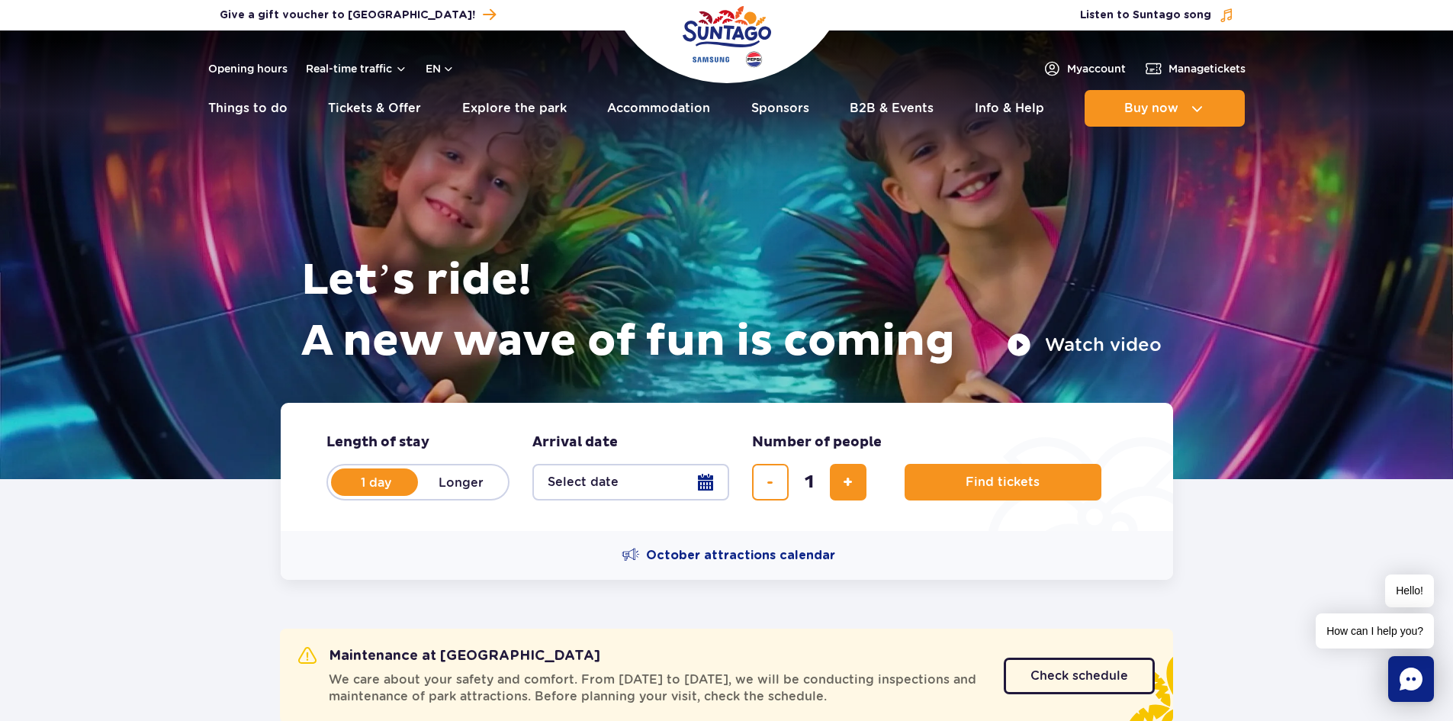
radio input "true"
click at [397, 480] on label "1 day" at bounding box center [375, 482] width 87 height 32
click at [349, 495] on input "1 day" at bounding box center [340, 496] width 17 height 3
radio input "true"
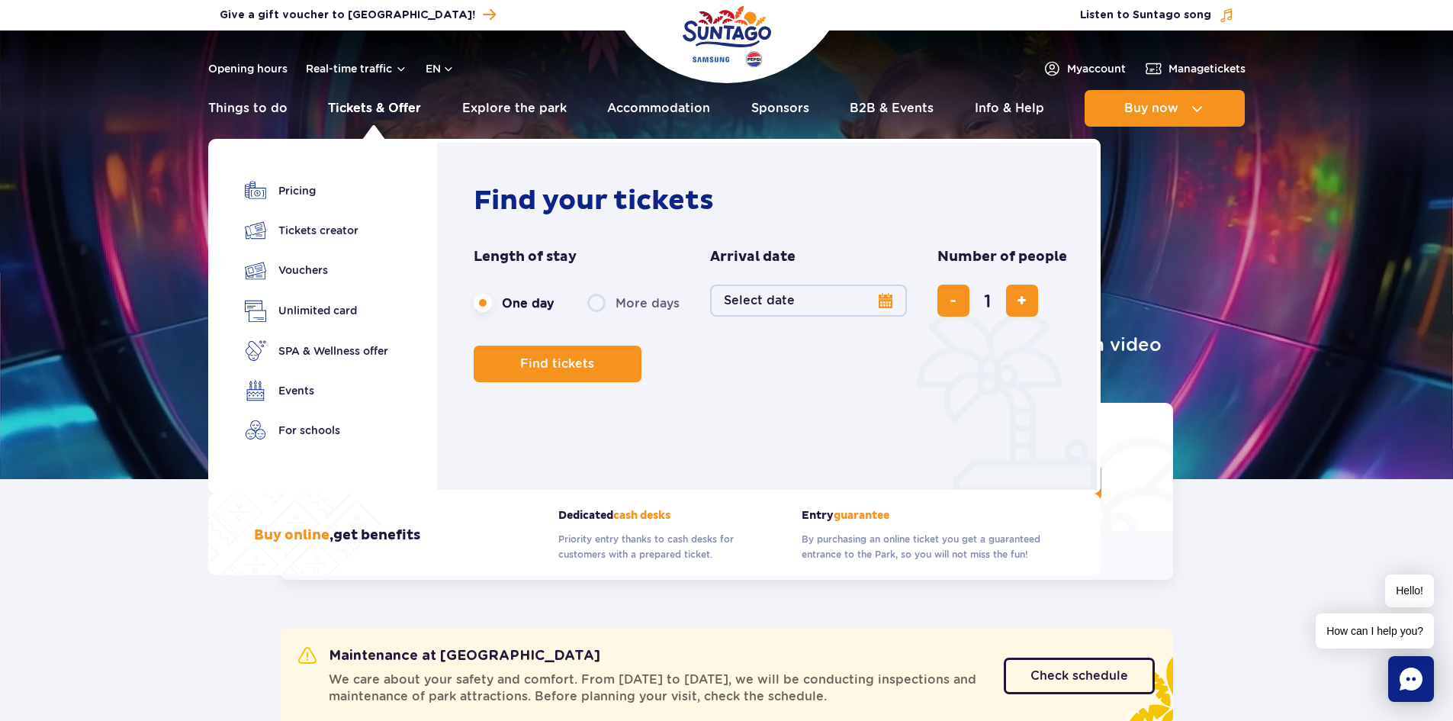
click at [389, 104] on link "Tickets & Offer" at bounding box center [374, 108] width 93 height 37
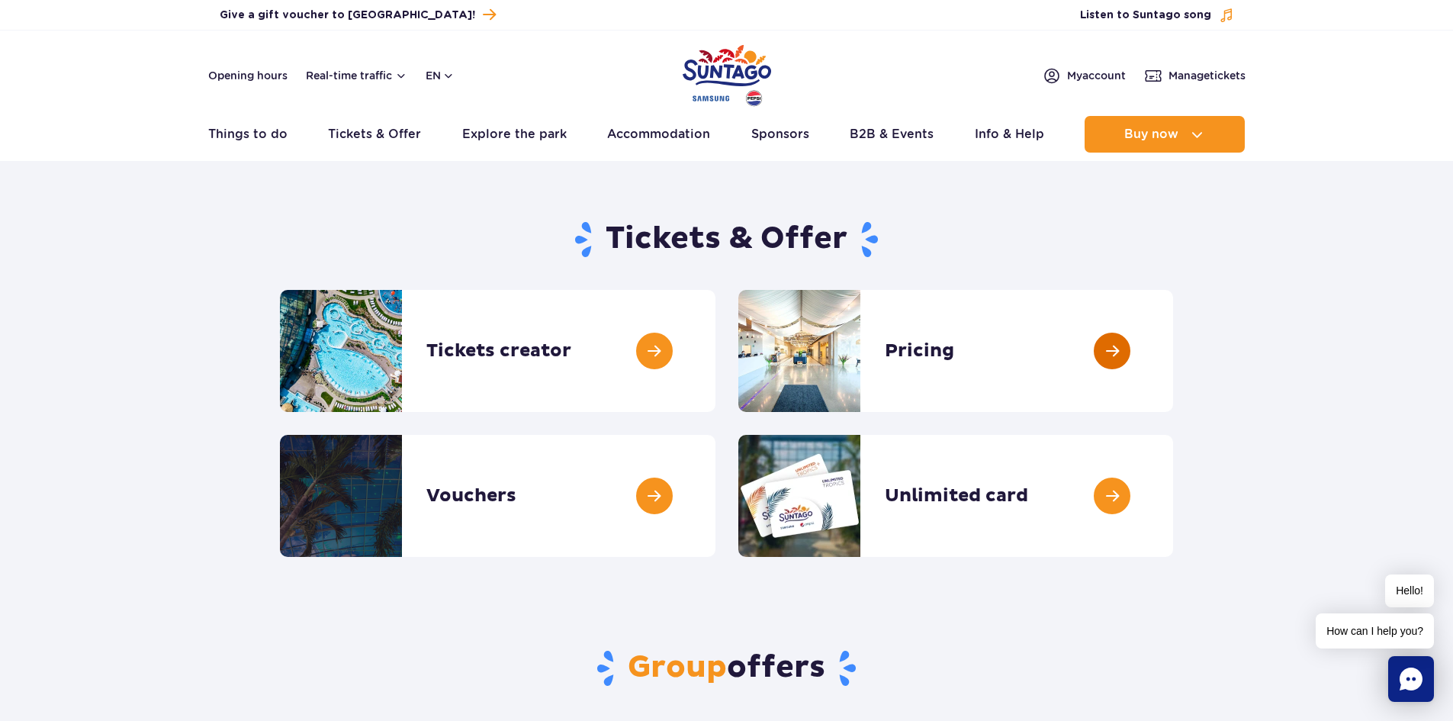
click at [1173, 345] on link at bounding box center [1173, 351] width 0 height 122
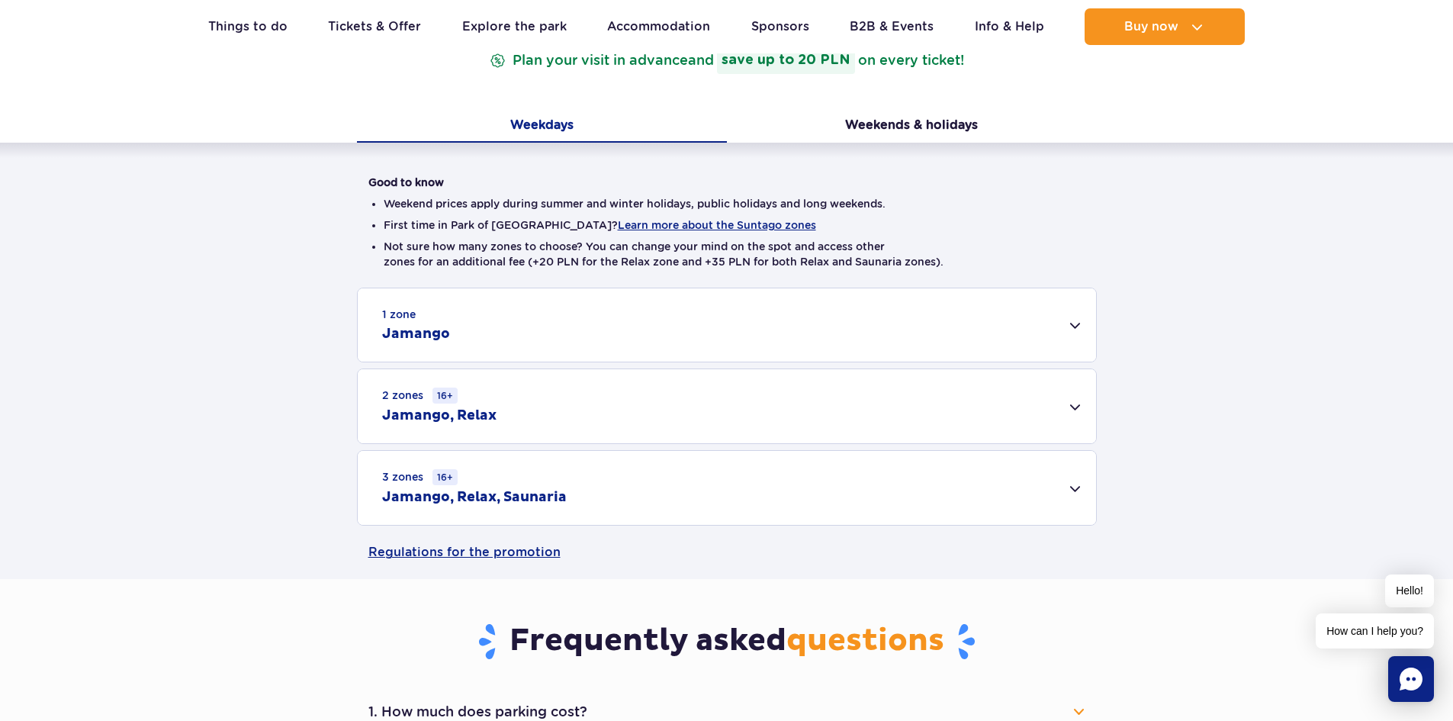
scroll to position [366, 0]
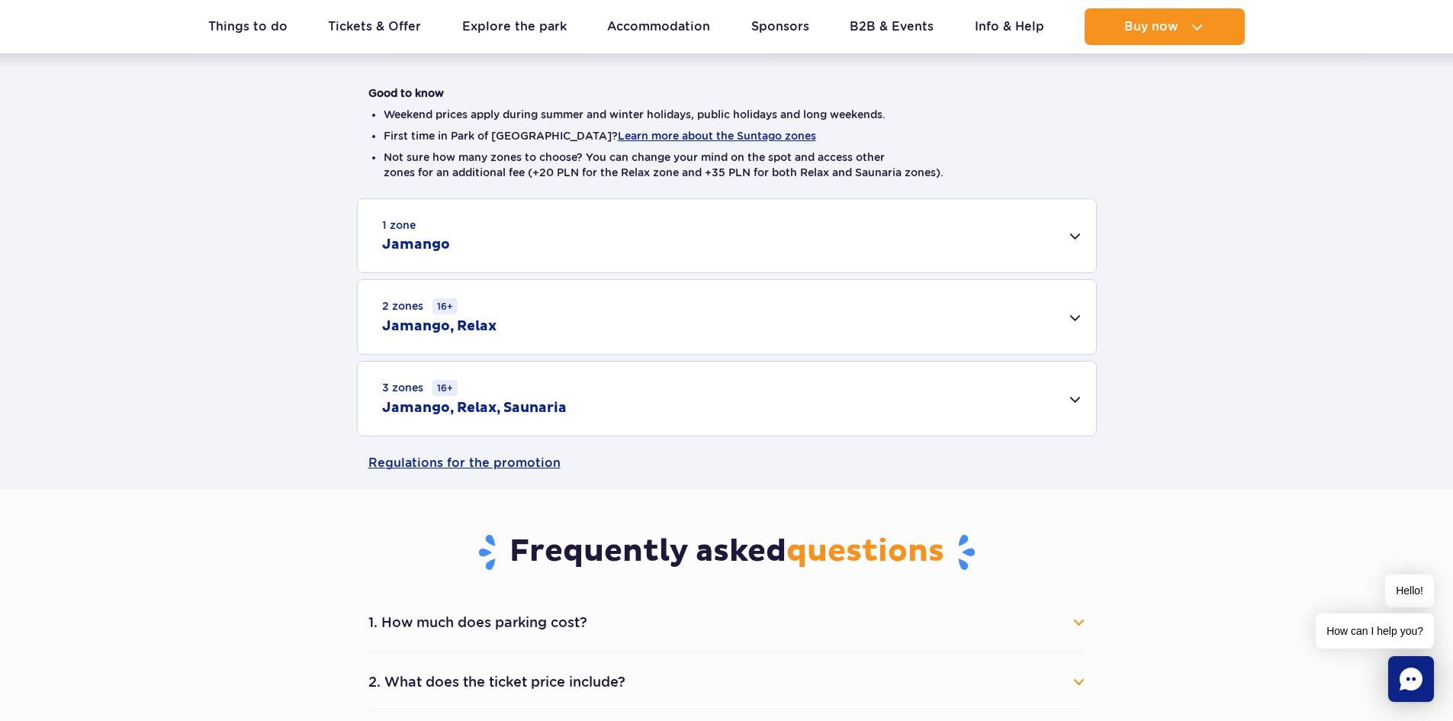
click at [1076, 310] on div "2 zones 16+ Jamango, Relax" at bounding box center [727, 317] width 738 height 74
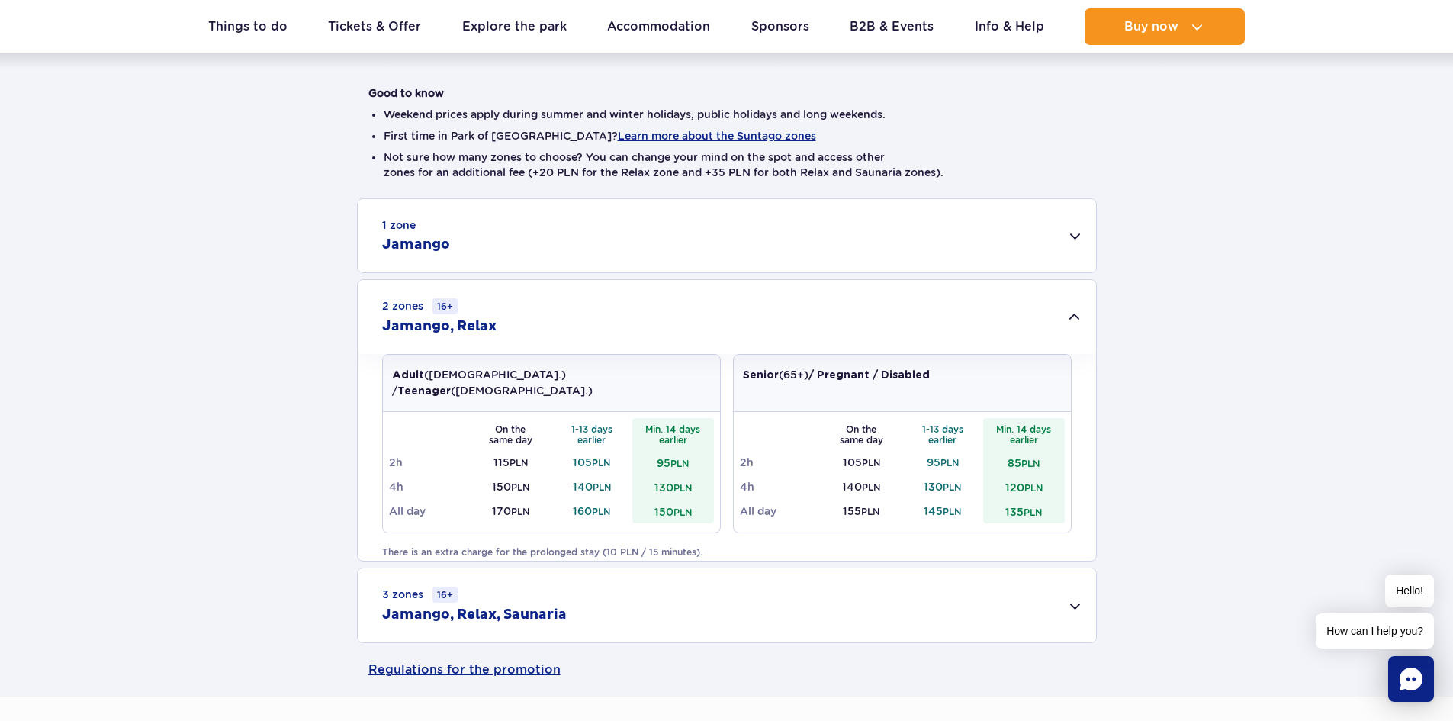
click at [527, 609] on h2 "Jamango, Relax, Saunaria" at bounding box center [474, 614] width 185 height 18
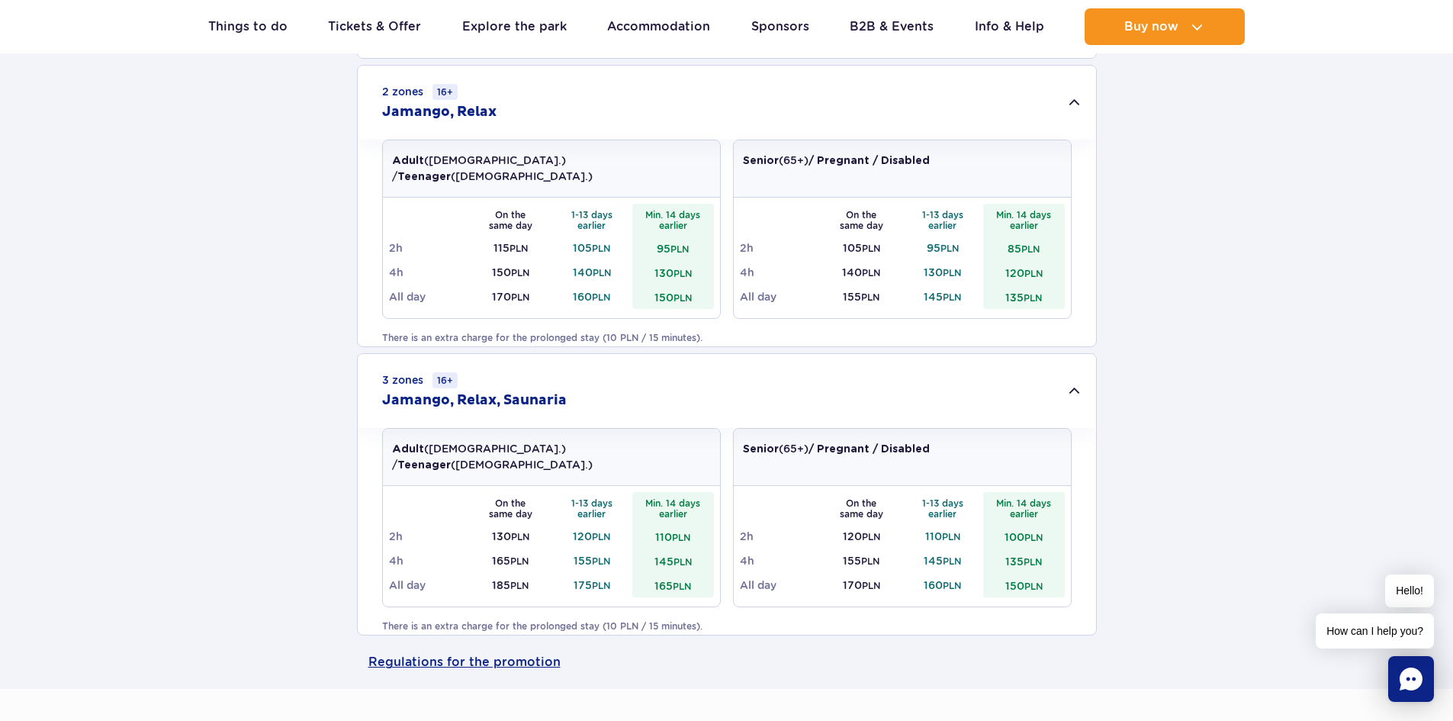
scroll to position [584, 0]
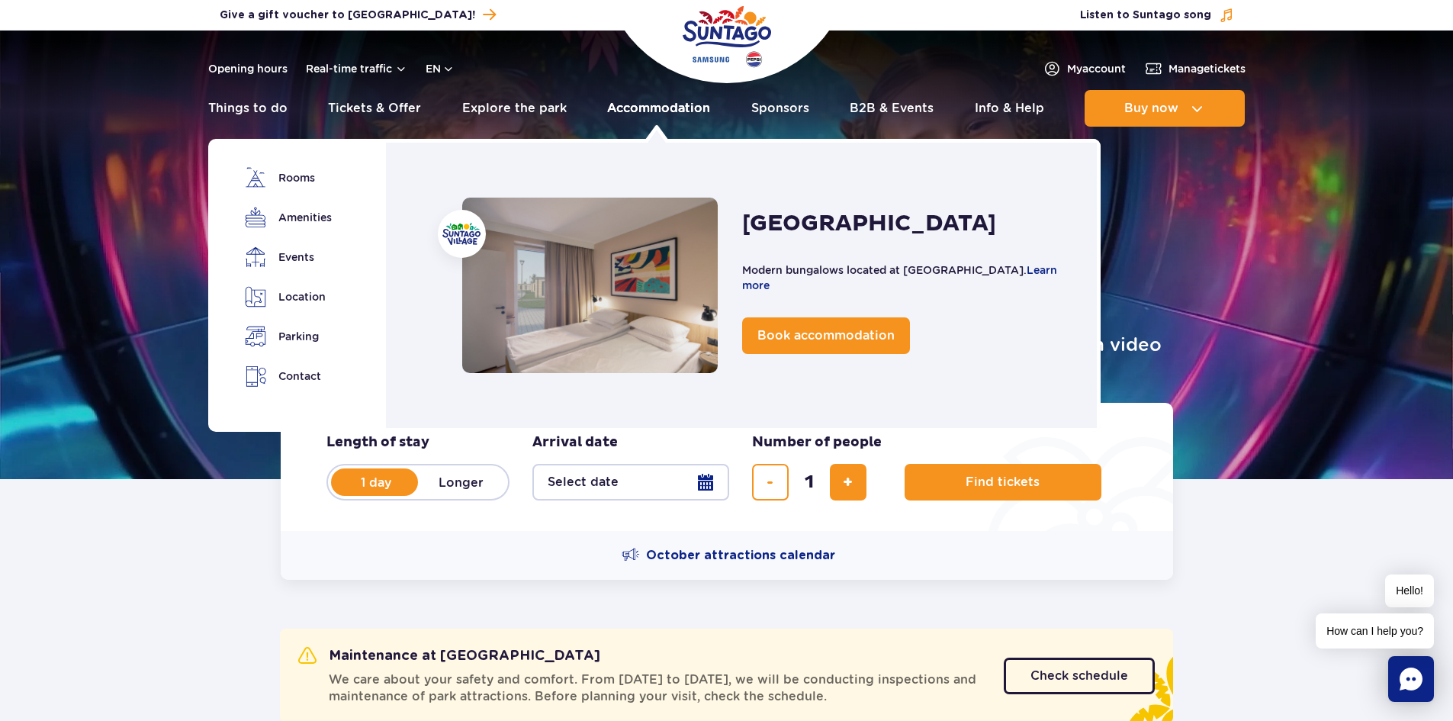
click at [641, 106] on link "Accommodation" at bounding box center [658, 108] width 103 height 37
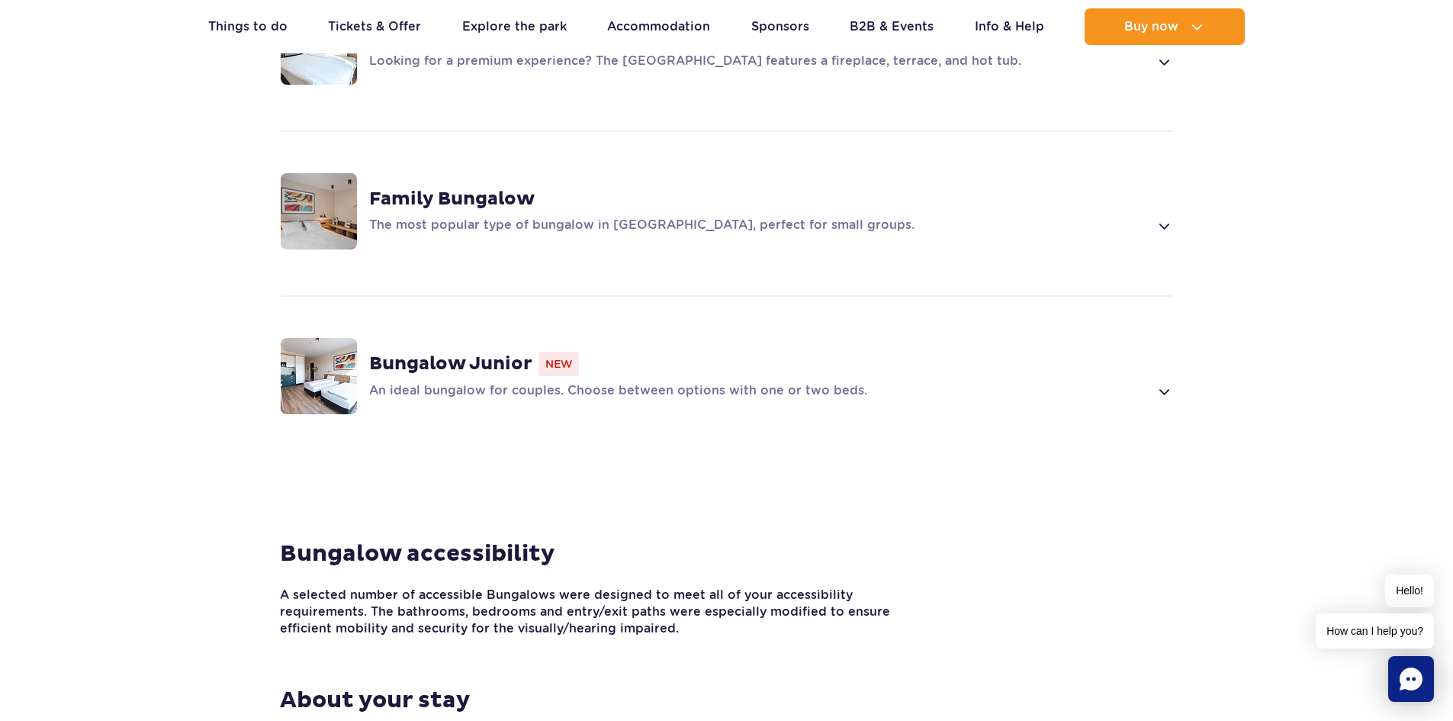
scroll to position [1245, 0]
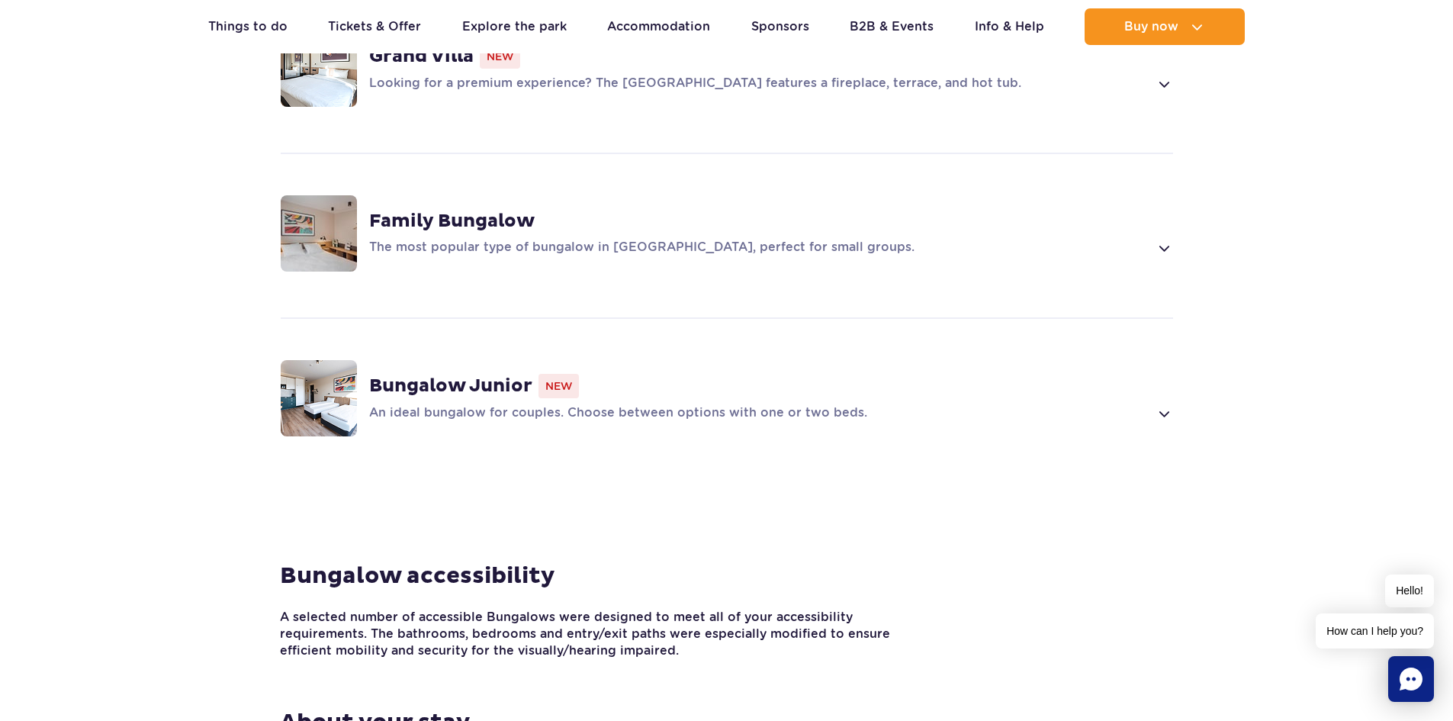
click at [650, 374] on div "Bungalow Junior New" at bounding box center [771, 386] width 804 height 24
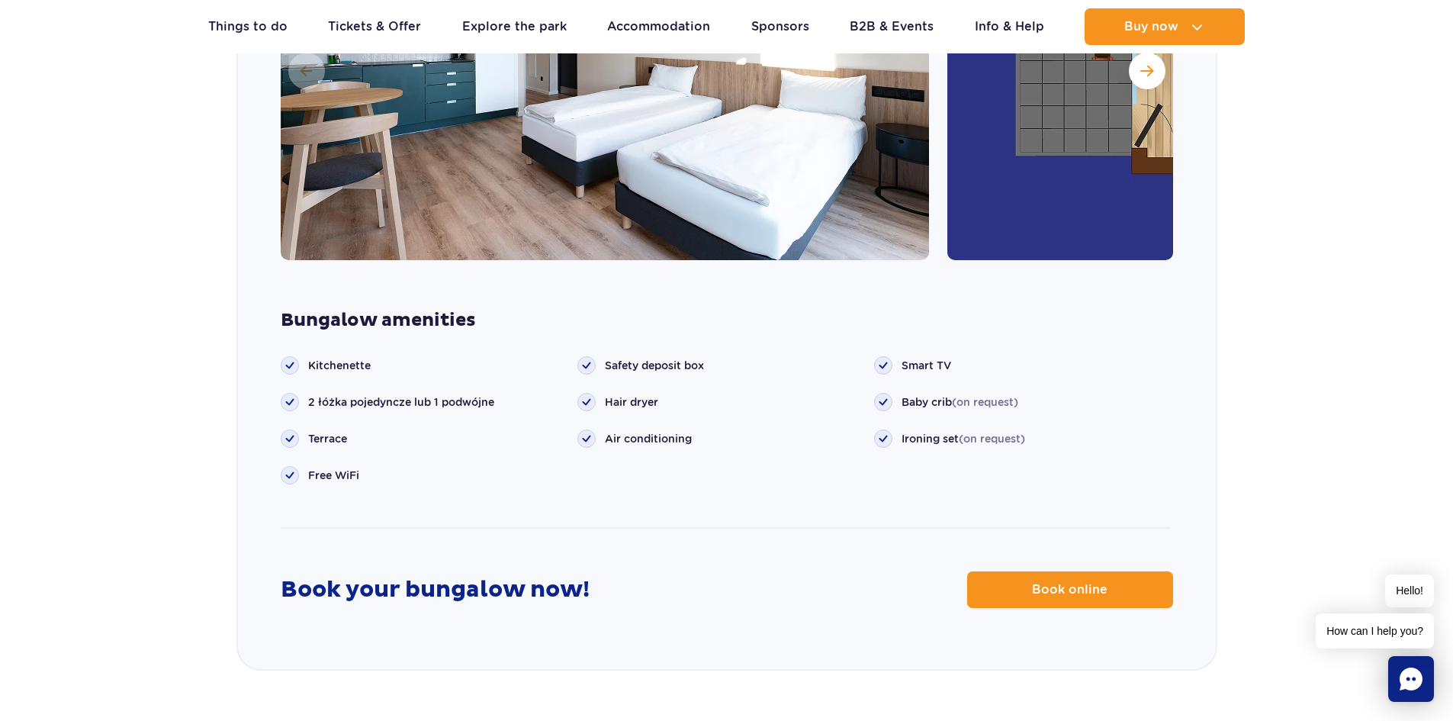
scroll to position [1943, 0]
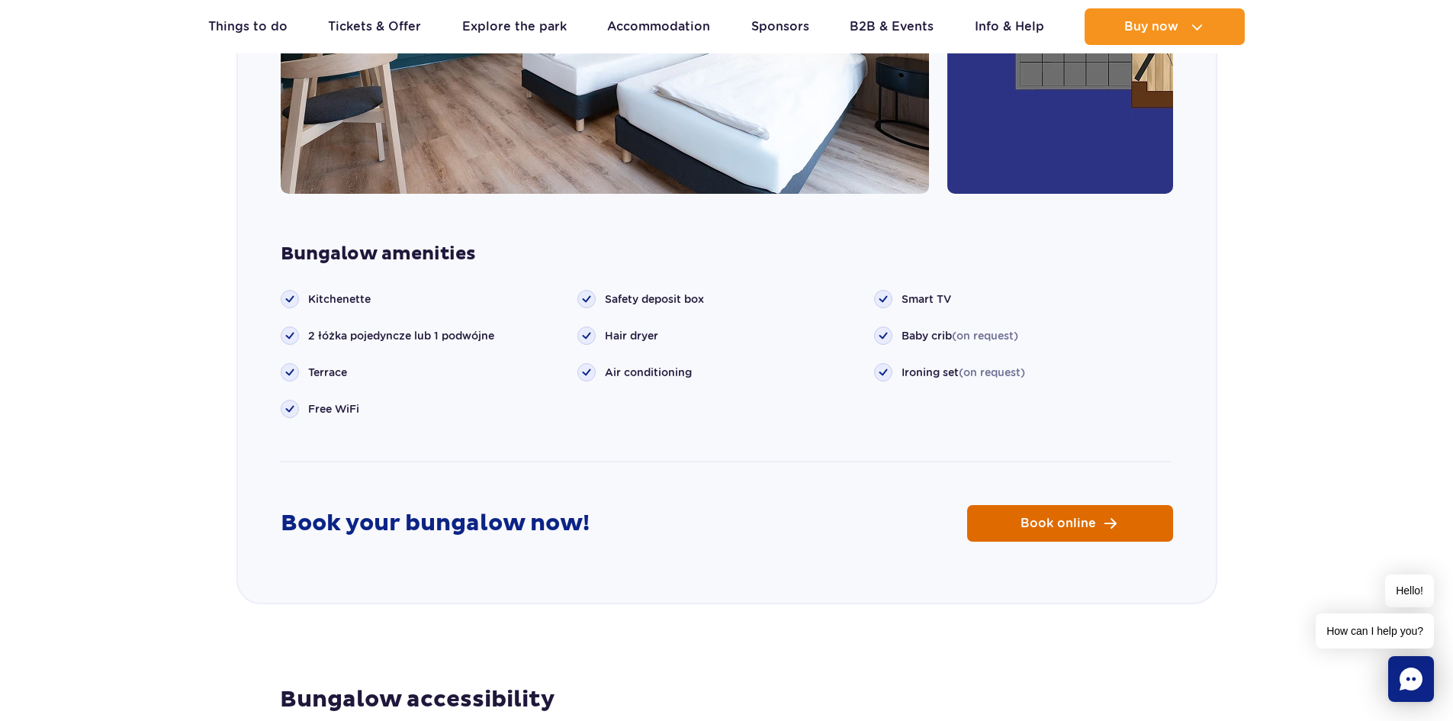
click at [1036, 517] on span "Book online" at bounding box center [1057, 523] width 75 height 12
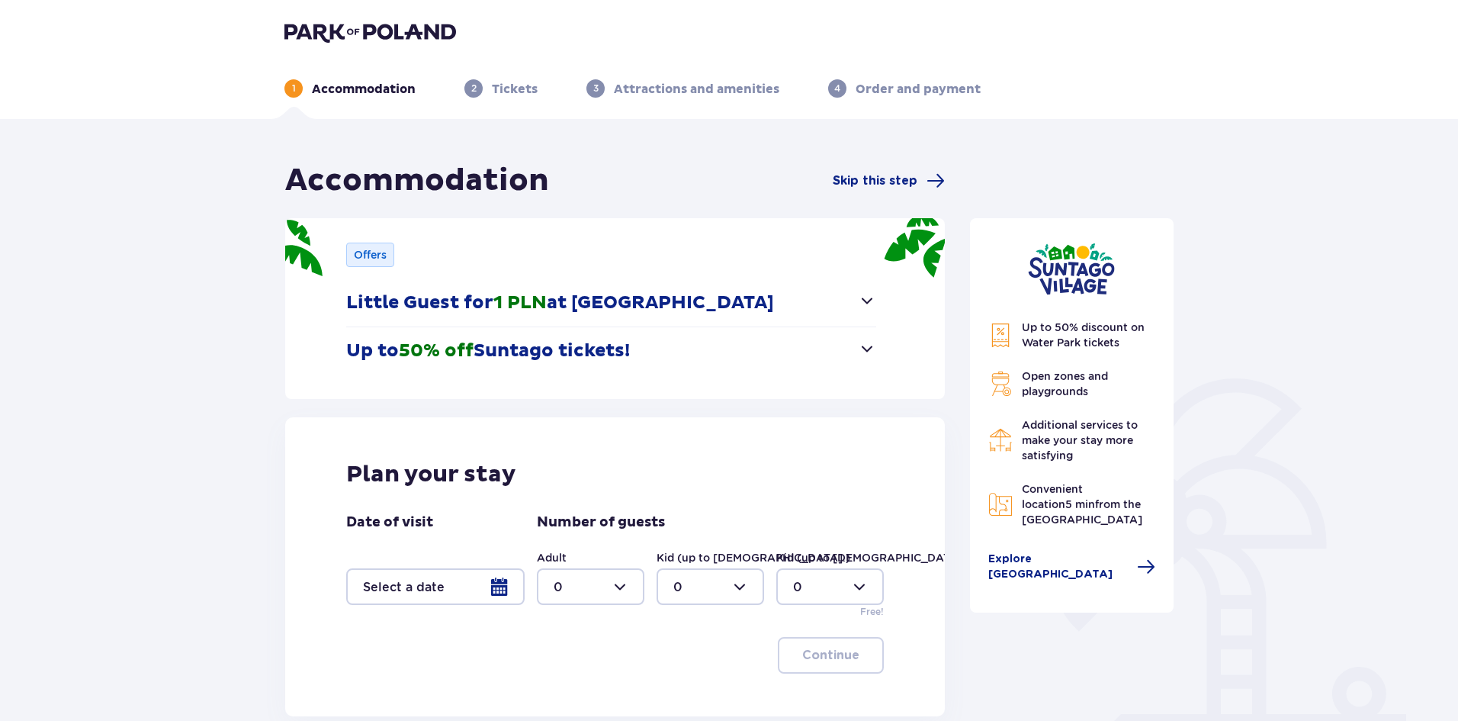
click at [502, 584] on div at bounding box center [435, 586] width 178 height 37
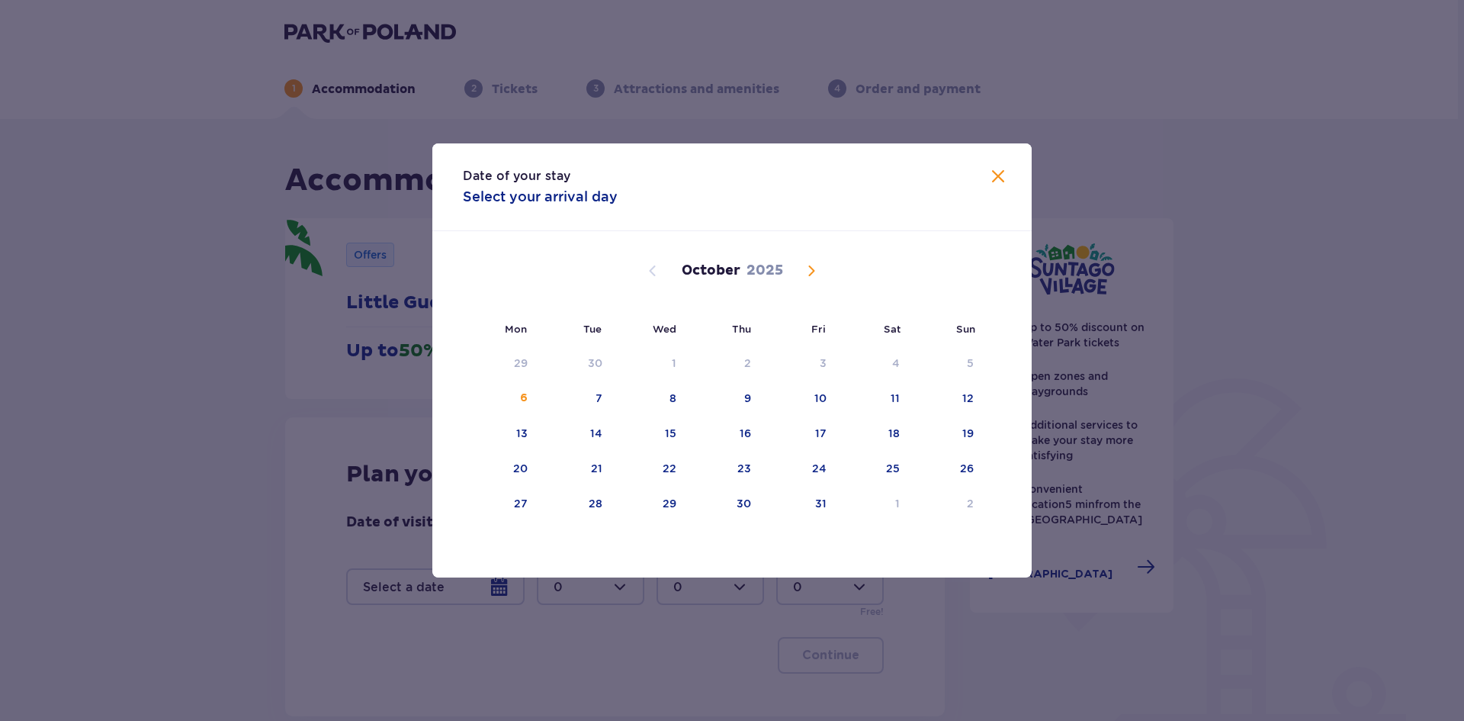
click at [816, 259] on div "[DATE]" at bounding box center [732, 288] width 505 height 114
click at [814, 264] on span "Next month" at bounding box center [811, 271] width 18 height 18
click at [515, 471] on div "17" at bounding box center [500, 469] width 75 height 34
click at [652, 471] on div "19" at bounding box center [649, 469] width 74 height 34
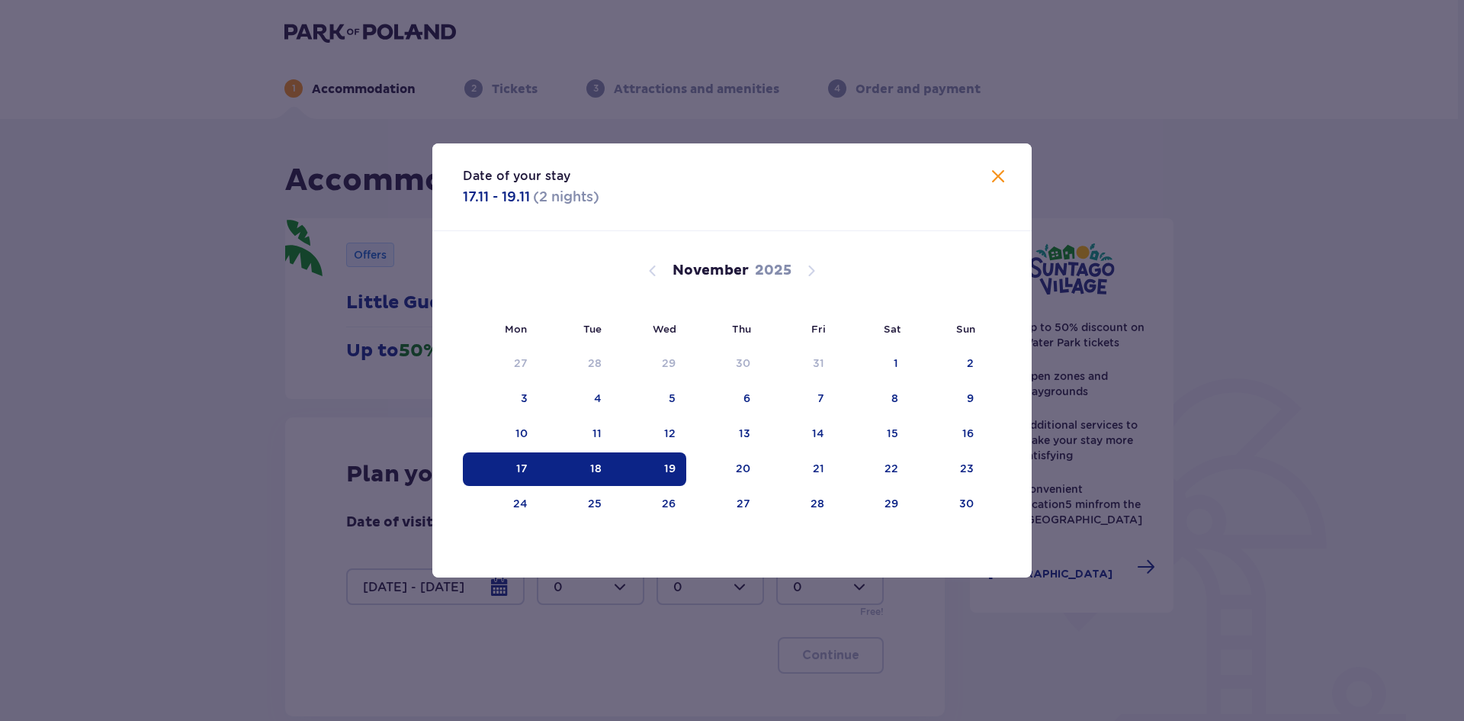
type input "[DATE] - [DATE]"
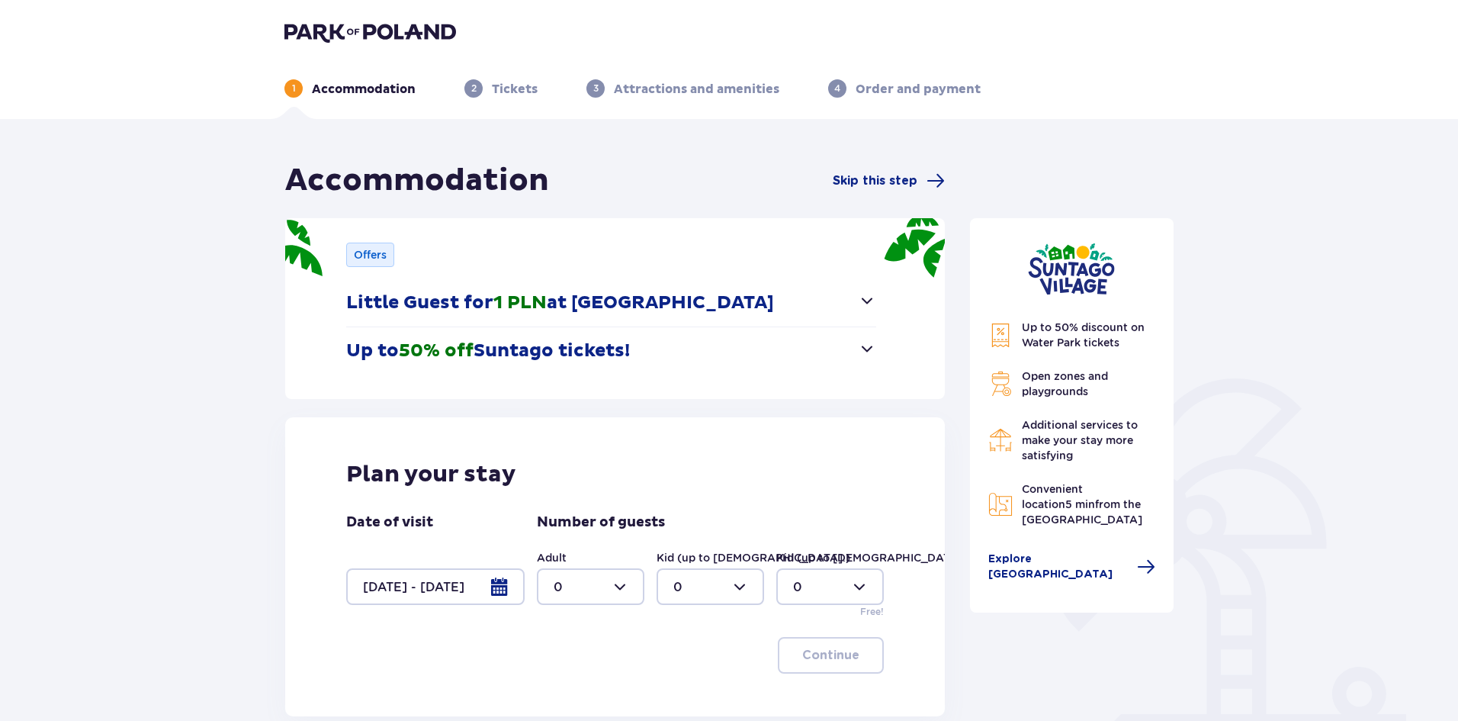
click at [597, 665] on div "Continue" at bounding box center [615, 655] width 538 height 37
click at [621, 578] on div at bounding box center [591, 586] width 108 height 37
click at [551, 465] on span "1" at bounding box center [590, 470] width 104 height 32
type input "1"
click at [817, 654] on p "Continue" at bounding box center [830, 655] width 57 height 17
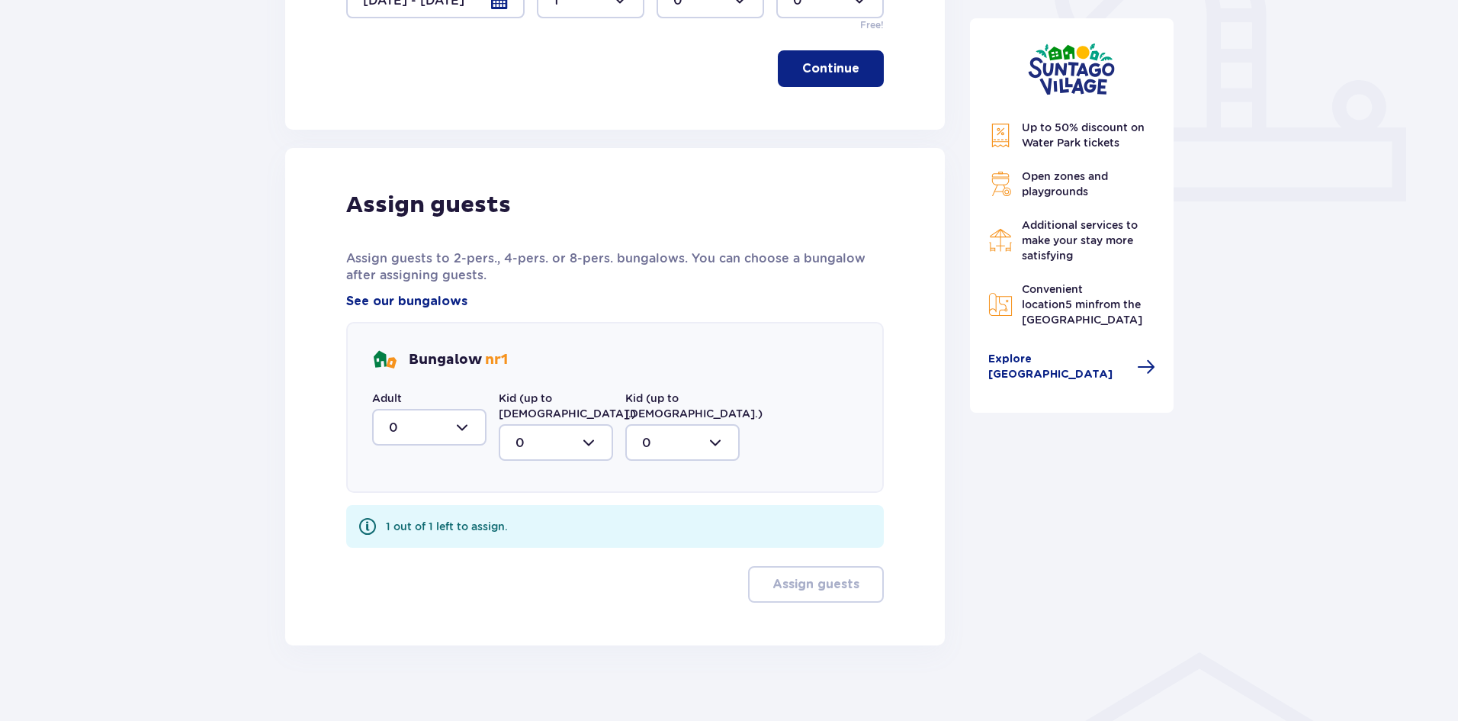
scroll to position [587, 0]
click at [466, 427] on div at bounding box center [429, 426] width 114 height 37
click at [393, 502] on p "1" at bounding box center [391, 504] width 5 height 17
type input "1"
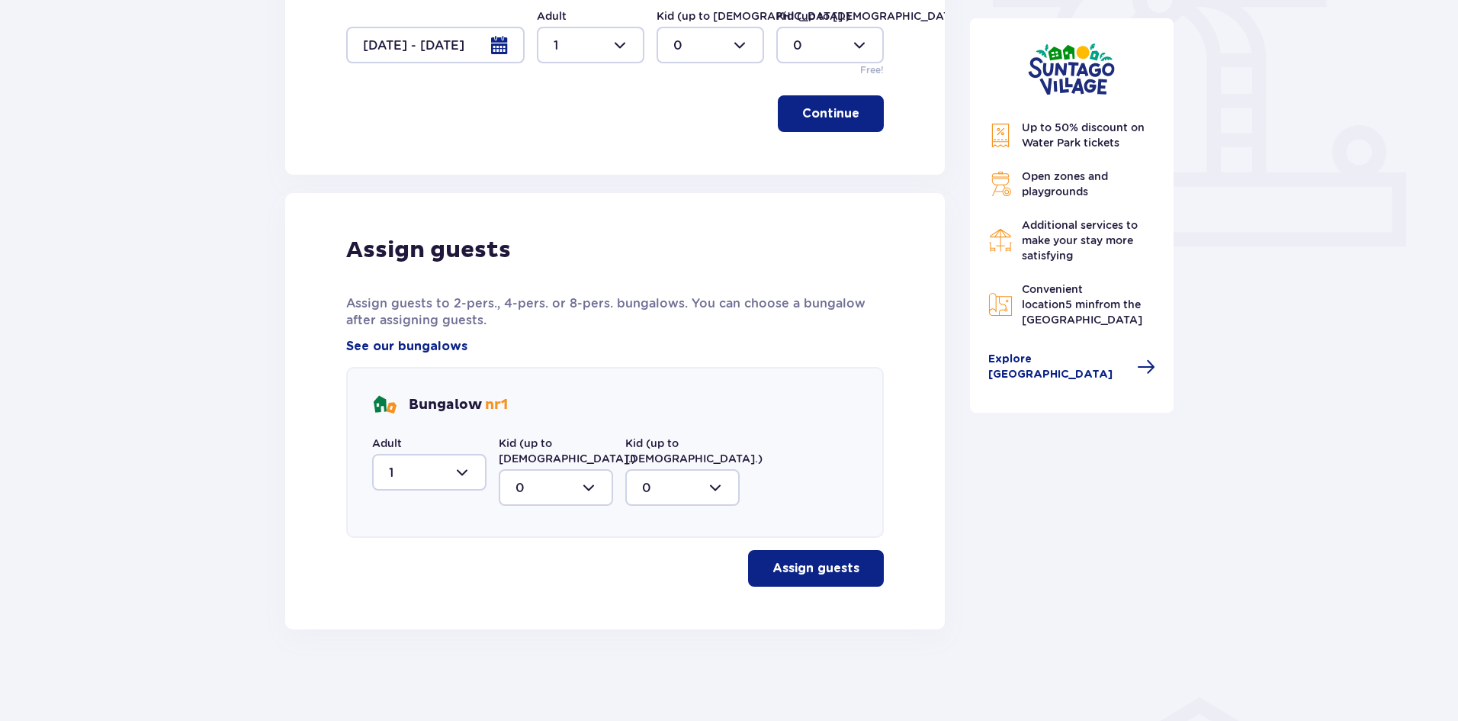
scroll to position [526, 0]
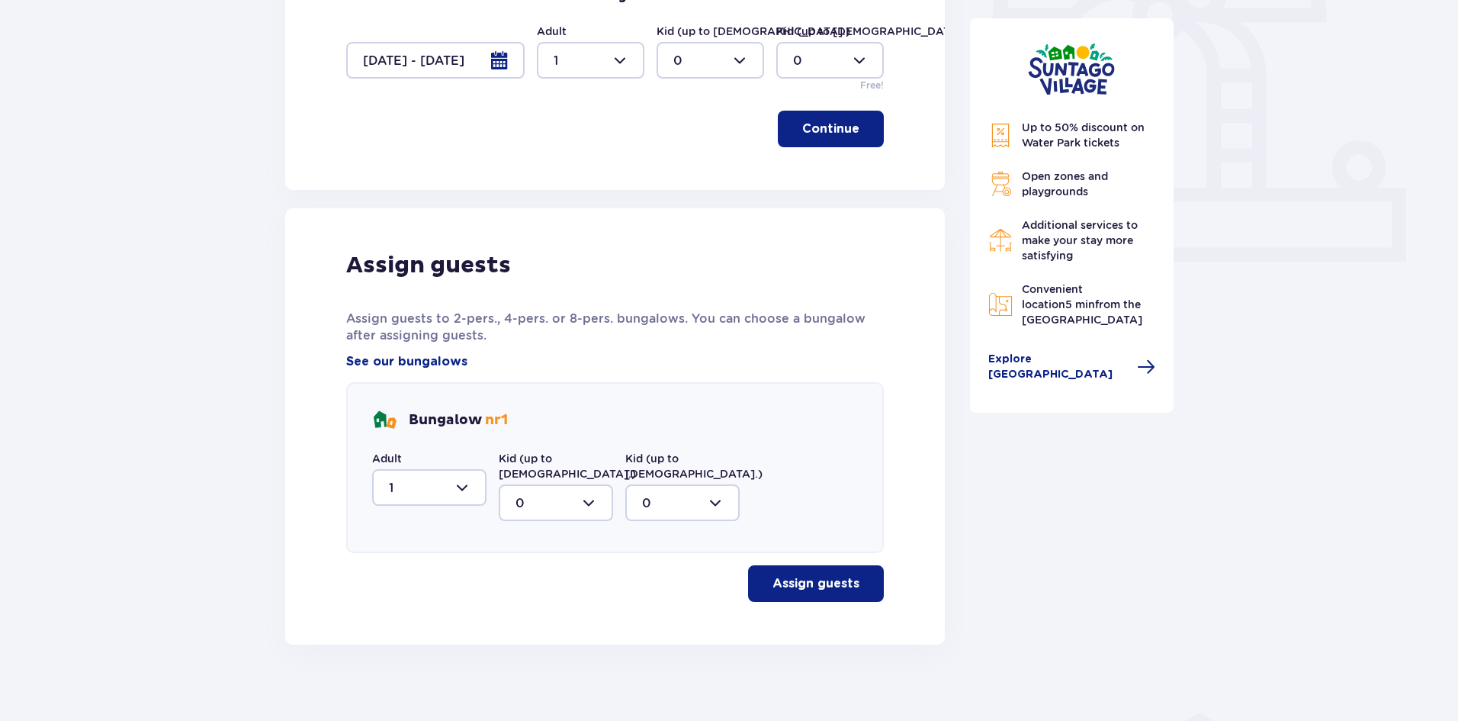
click at [772, 575] on p "Assign guests" at bounding box center [815, 583] width 87 height 17
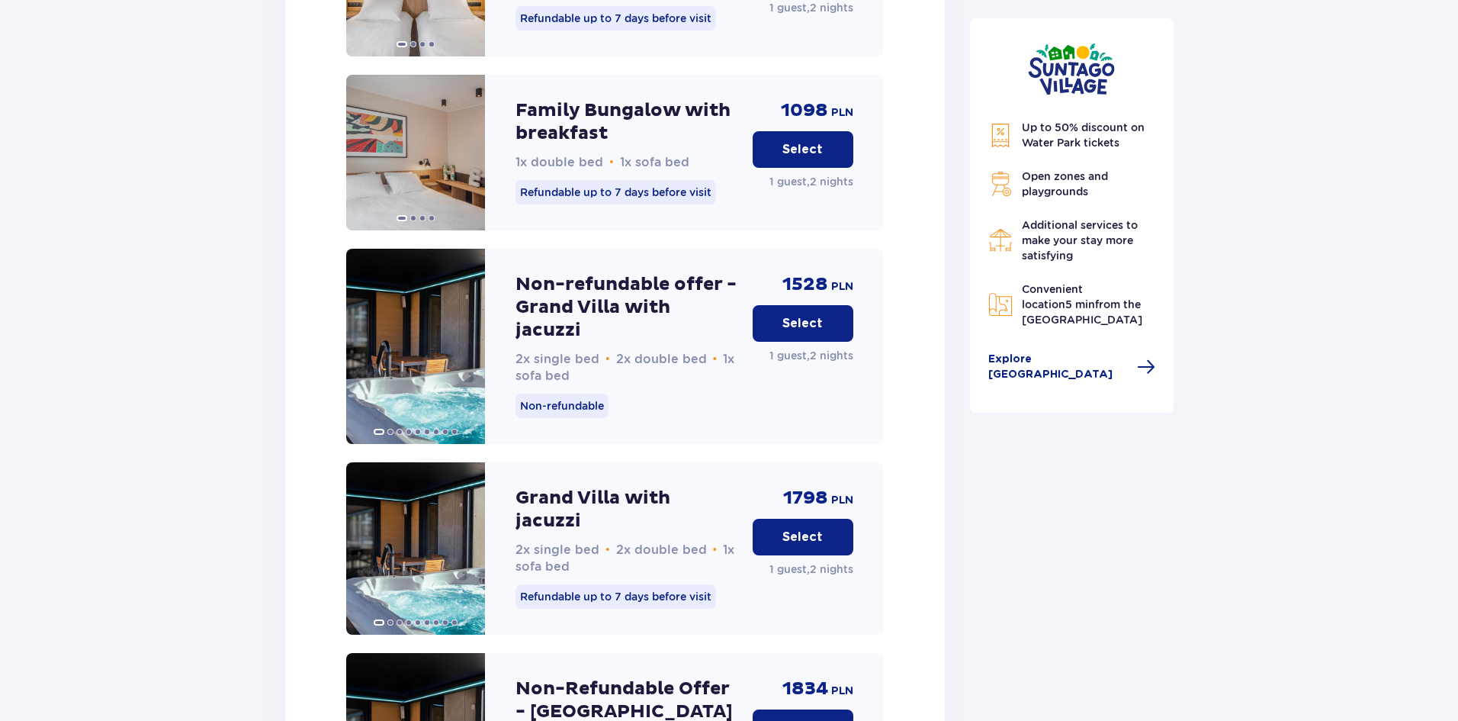
scroll to position [4106, 0]
